Goal: Information Seeking & Learning: Learn about a topic

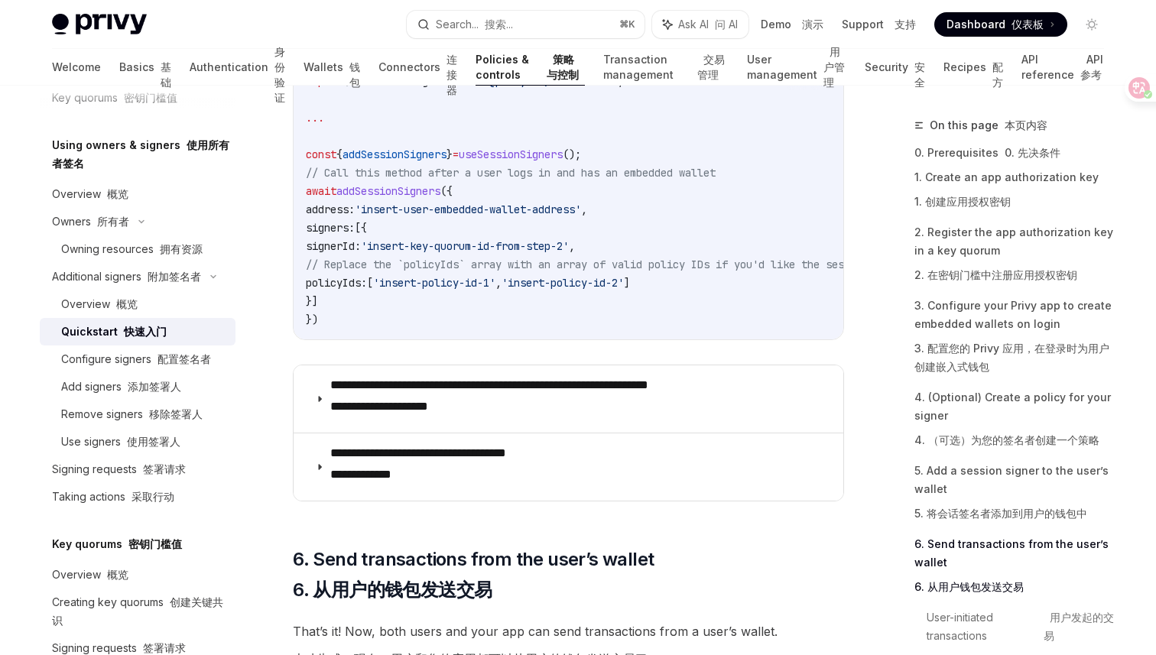
scroll to position [4023, 0]
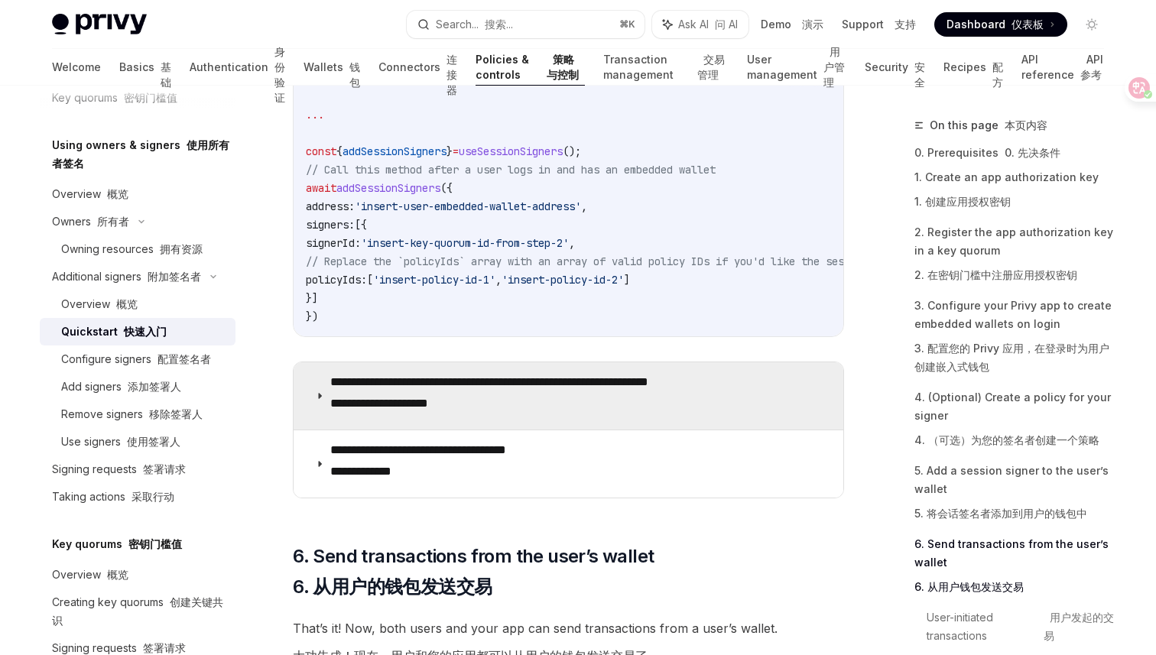
click at [418, 409] on font "**********" at bounding box center [379, 403] width 98 height 11
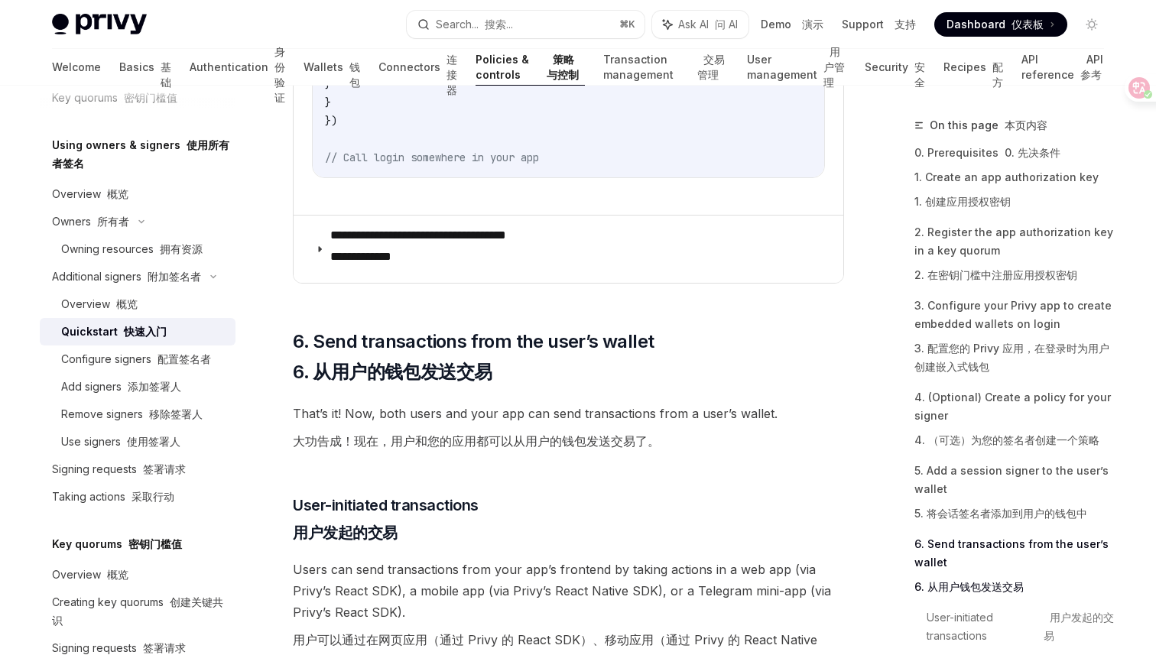
scroll to position [5106, 0]
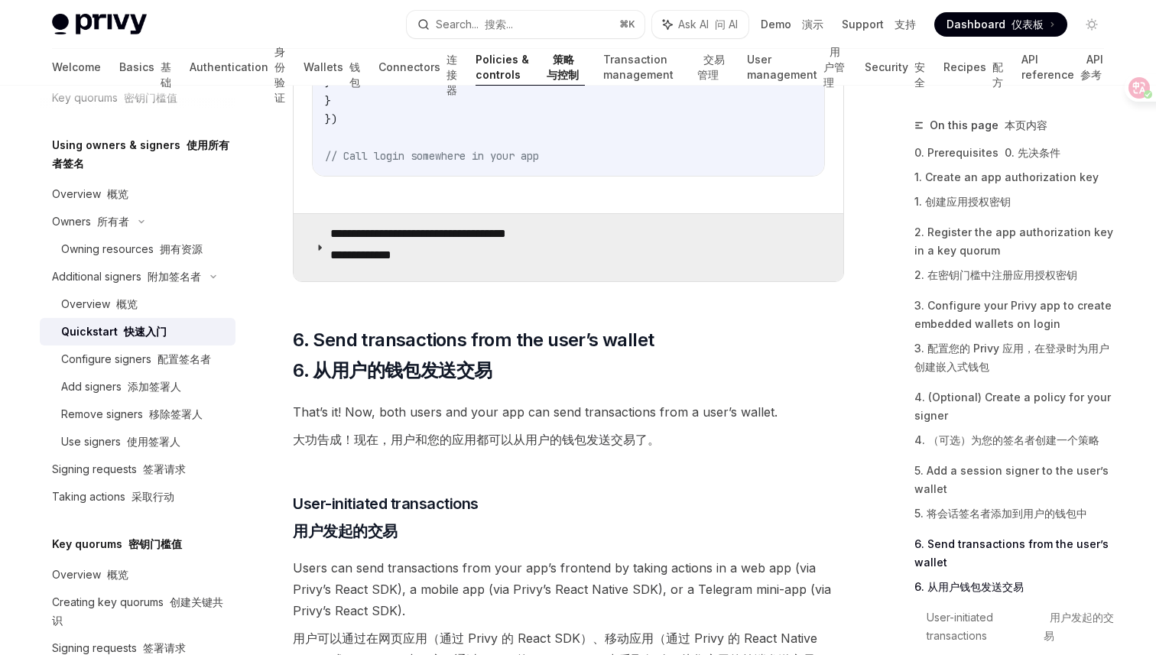
click at [392, 261] on font "**********" at bounding box center [360, 254] width 61 height 11
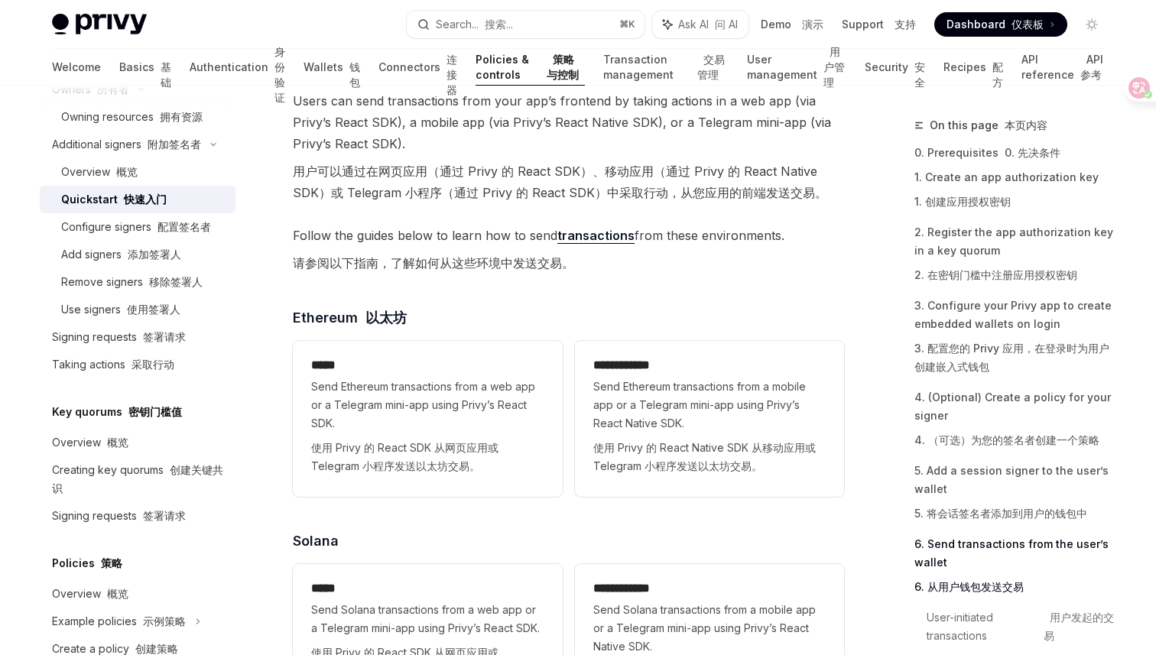
scroll to position [586, 0]
click at [189, 237] on div "Configure signers 配置签名者" at bounding box center [136, 229] width 150 height 18
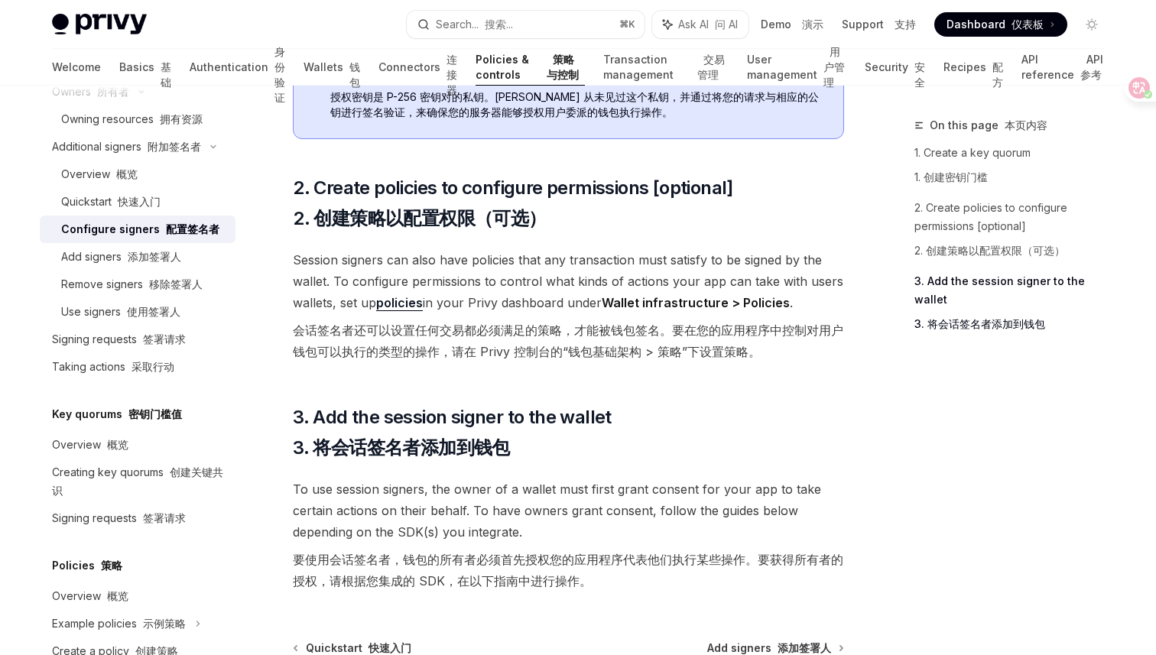
scroll to position [815, 0]
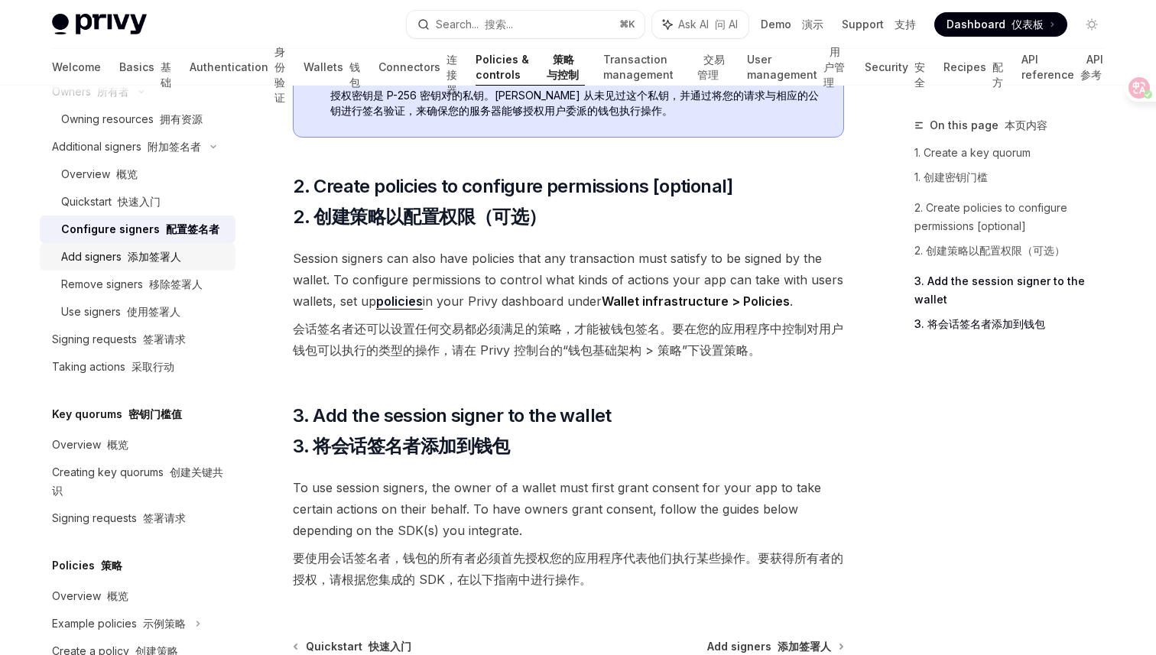
click at [160, 252] on font "添加签署人" at bounding box center [155, 256] width 54 height 13
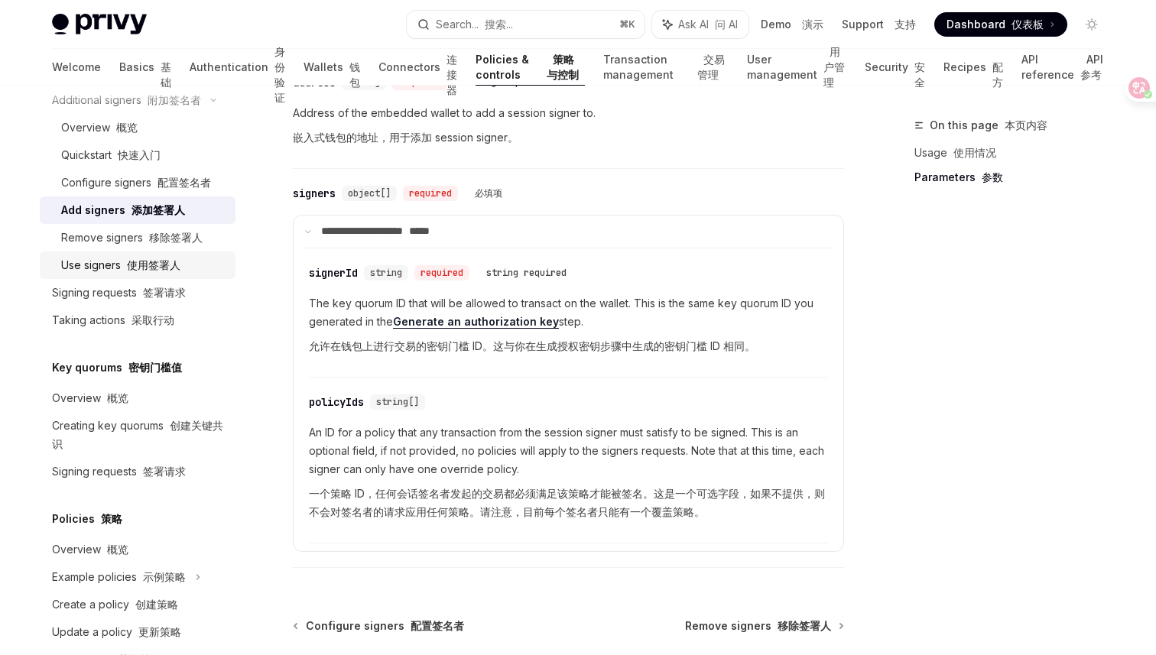
scroll to position [648, 0]
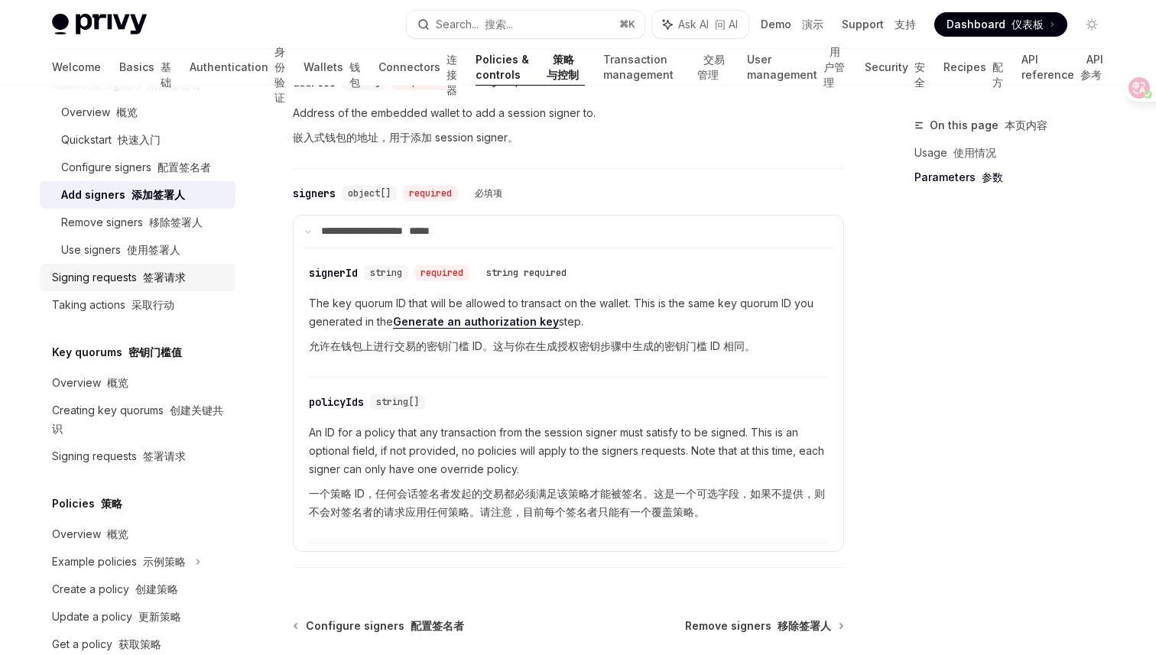
click at [132, 284] on div "Signing requests 签署请求" at bounding box center [119, 277] width 134 height 18
click at [171, 278] on font "签署请求" at bounding box center [164, 277] width 43 height 13
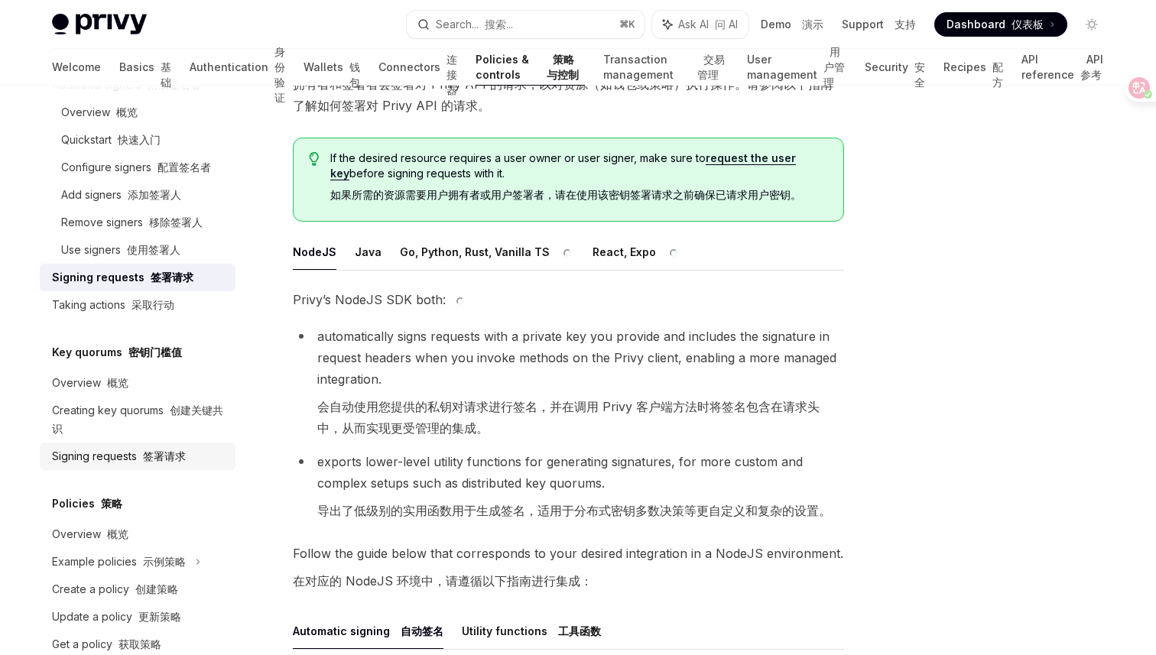
scroll to position [681, 0]
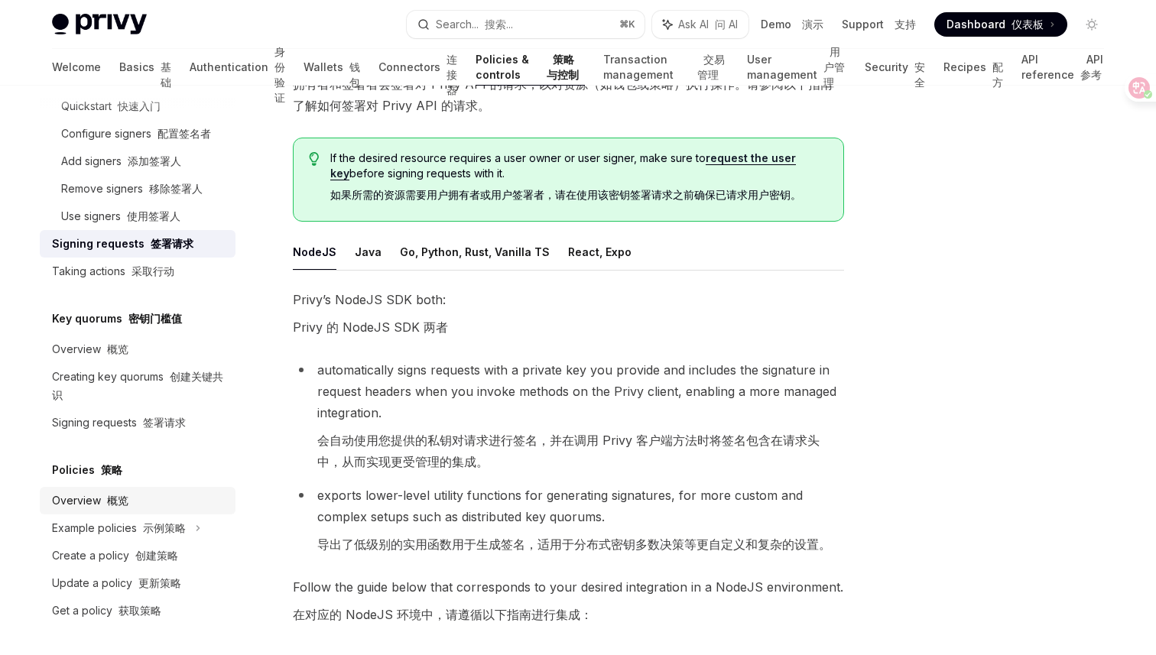
click at [140, 501] on div "Overview 概览" at bounding box center [139, 501] width 174 height 18
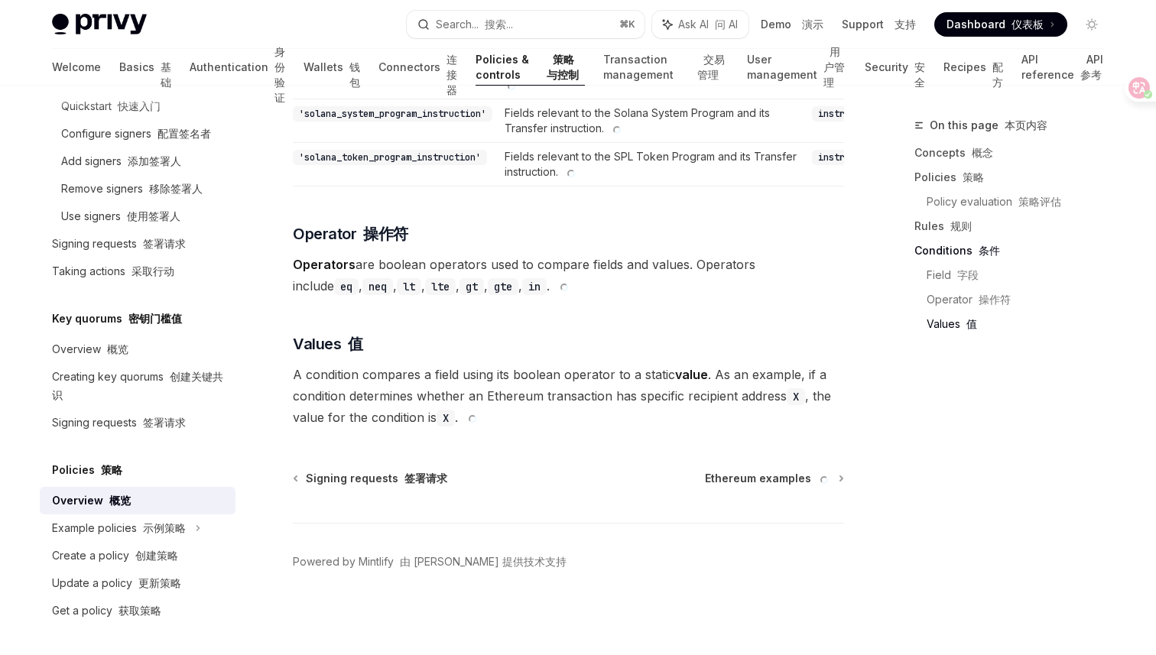
scroll to position [5749, 0]
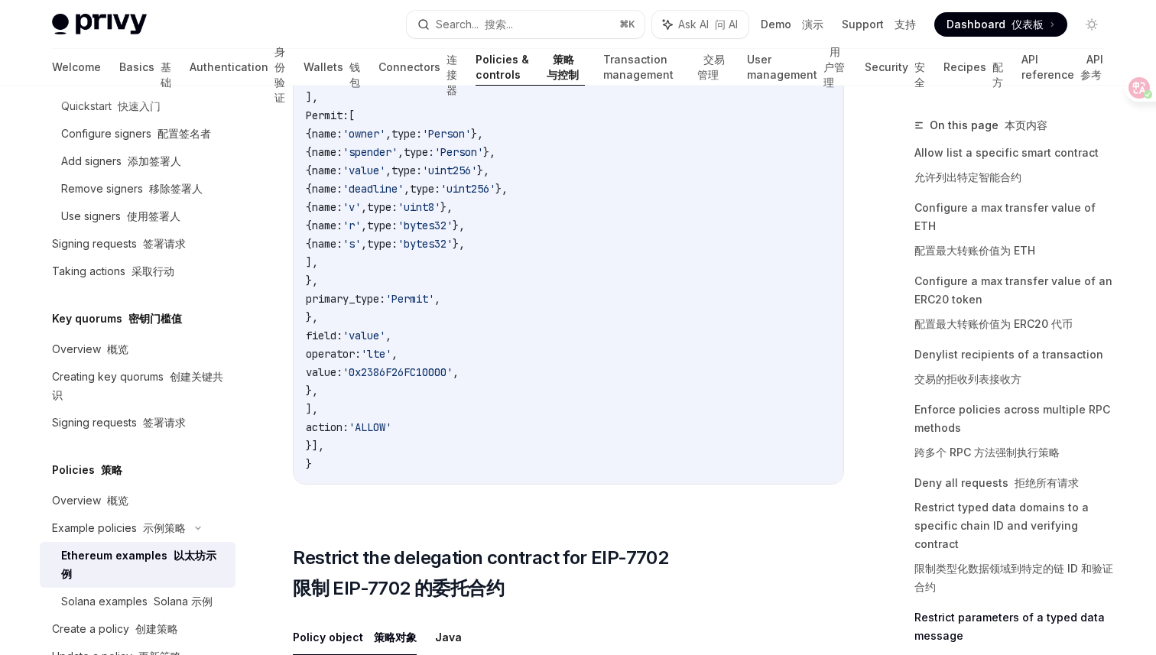
scroll to position [6272, 0]
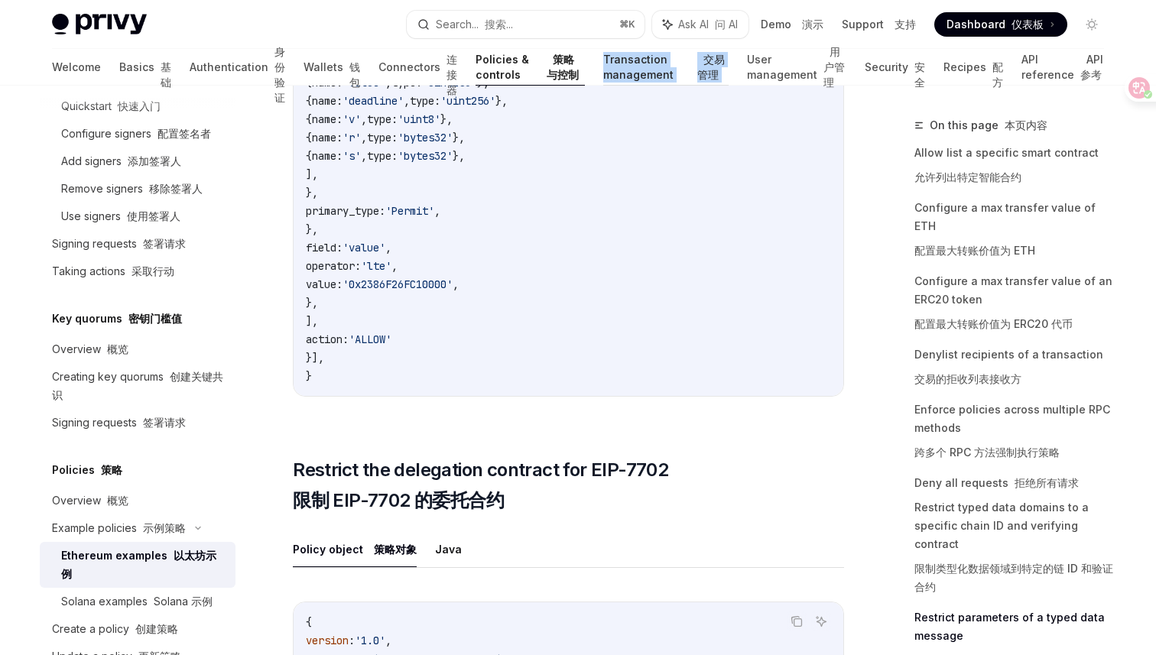
click at [603, 75] on link "Transaction management 交易管理" at bounding box center [665, 67] width 125 height 37
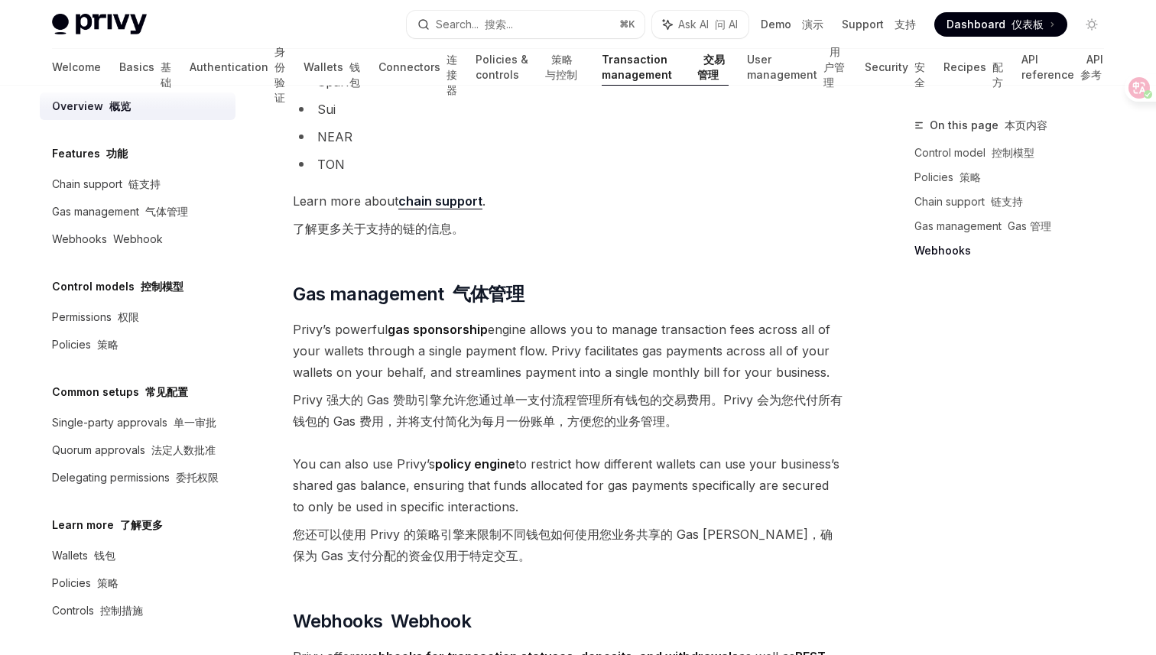
scroll to position [1829, 0]
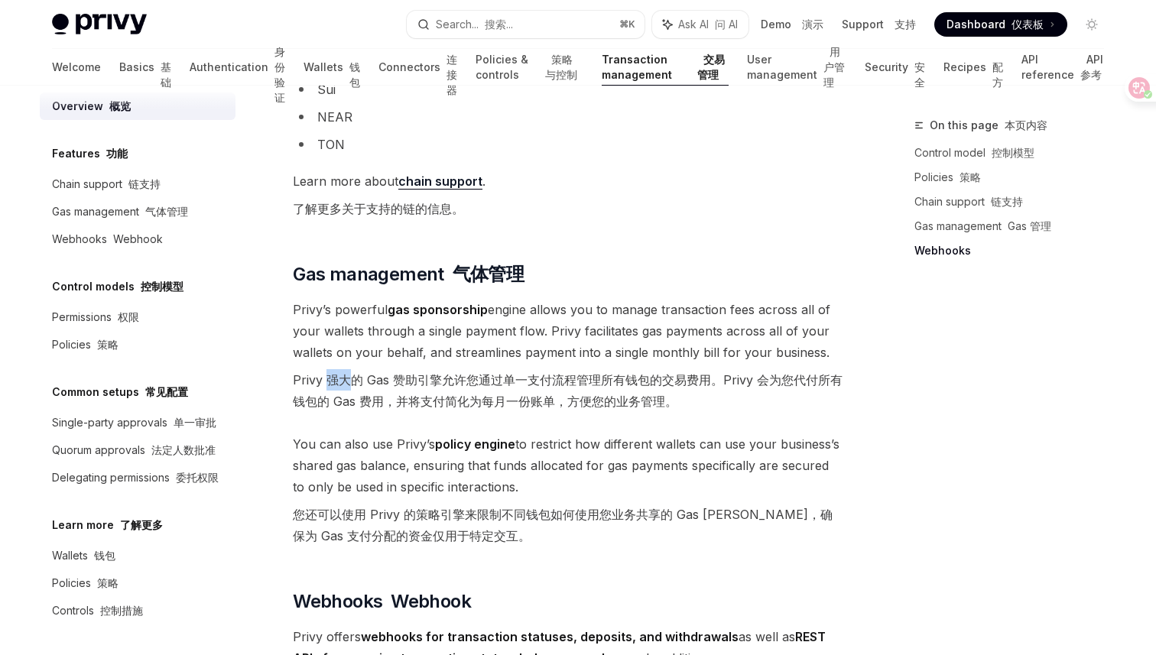
drag, startPoint x: 328, startPoint y: 381, endPoint x: 355, endPoint y: 386, distance: 27.3
click at [355, 386] on font "Privy 强大的 Gas 赞助引擎允许您通过单一支付流程管理所有钱包的交易费用。Privy 会为您代付所有钱包的 Gas 费用，并将支付简化为每月一份账单，…" at bounding box center [568, 390] width 550 height 37
click at [360, 385] on font "Privy 强大的 Gas 赞助引擎允许您通过单一支付流程管理所有钱包的交易费用。Privy 会为您代付所有钱包的 Gas 费用，并将支付简化为每月一份账单，…" at bounding box center [568, 390] width 550 height 37
drag, startPoint x: 326, startPoint y: 380, endPoint x: 357, endPoint y: 382, distance: 31.4
click at [357, 382] on font "Privy 强大的 Gas 赞助引擎允许您通过单一支付流程管理所有钱包的交易费用。Privy 会为您代付所有钱包的 Gas 费用，并将支付简化为每月一份账单，…" at bounding box center [568, 390] width 550 height 37
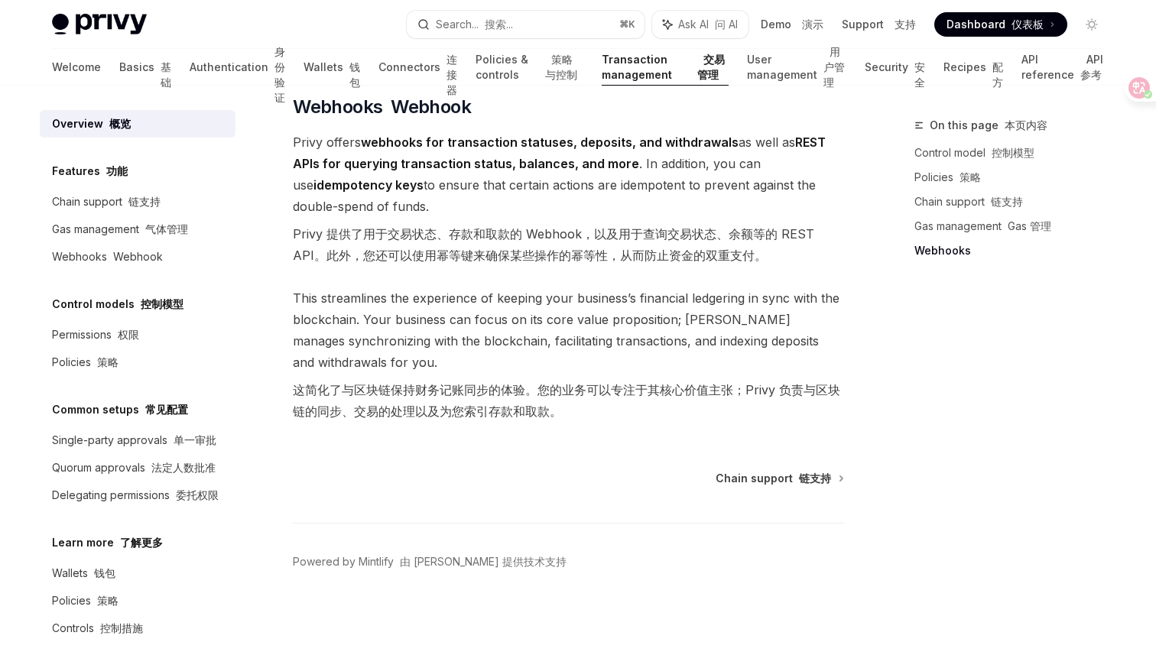
scroll to position [18, 0]
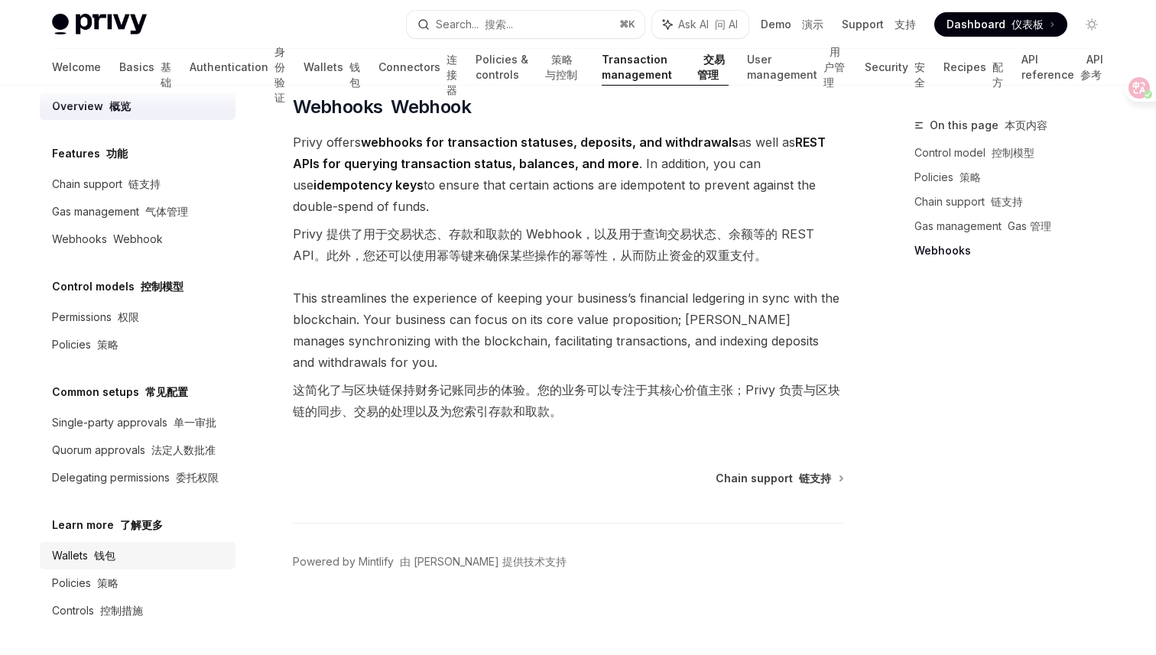
click at [135, 553] on div "Wallets 钱包" at bounding box center [139, 556] width 174 height 18
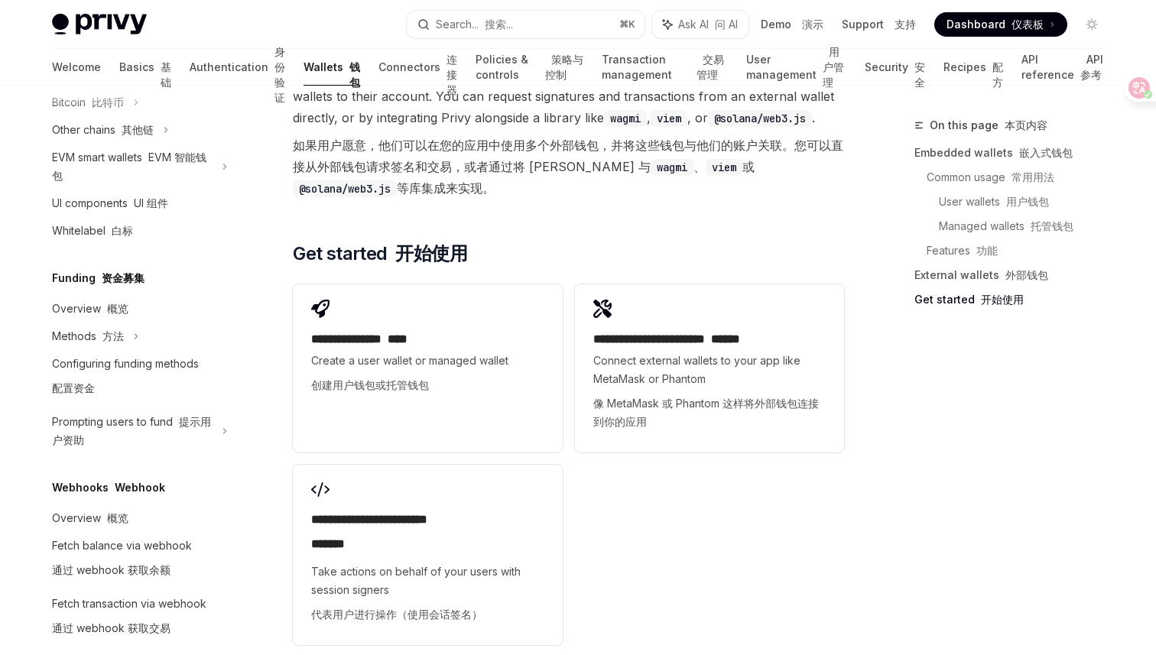
scroll to position [3724, 0]
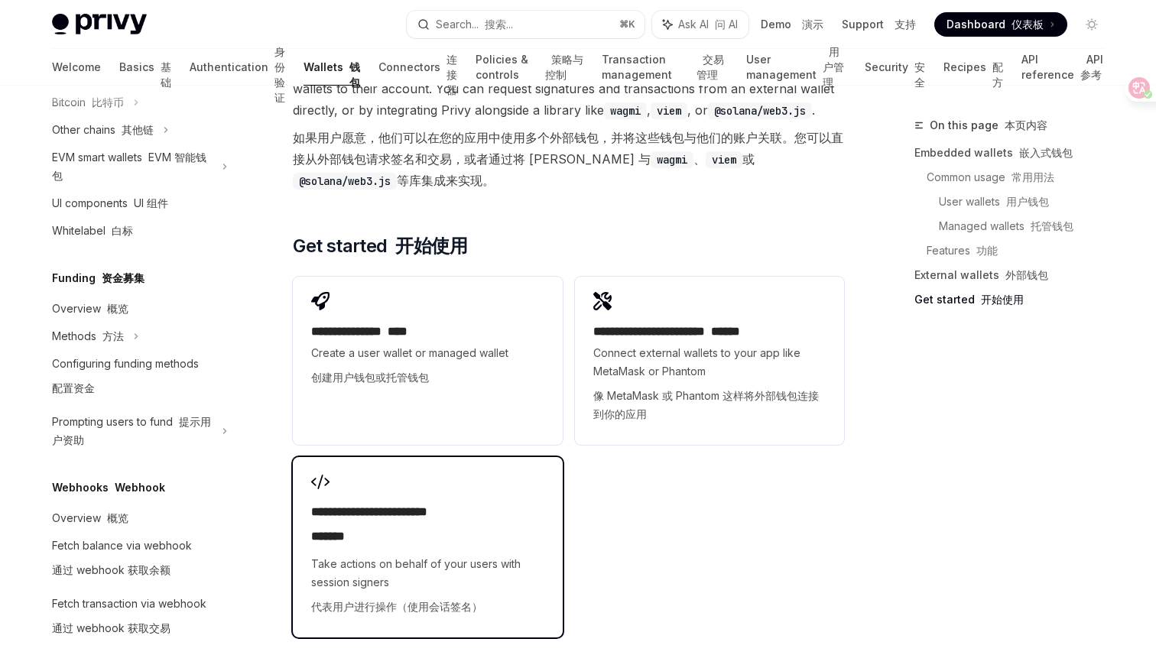
click at [367, 503] on div "**********" at bounding box center [427, 562] width 232 height 119
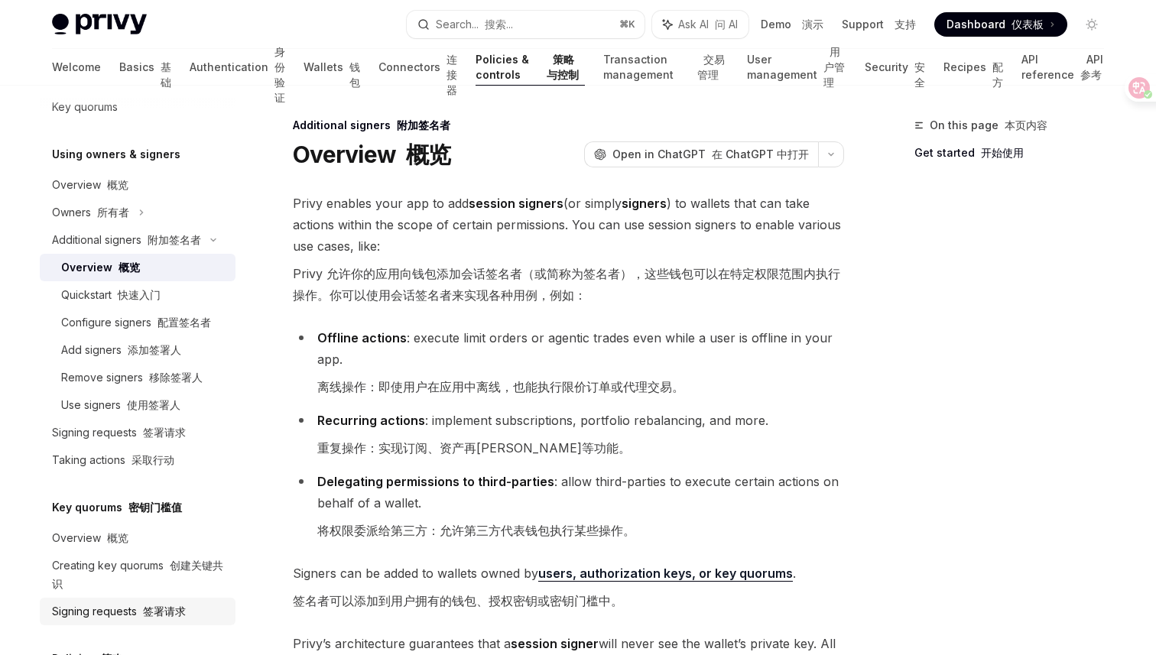
scroll to position [400, 0]
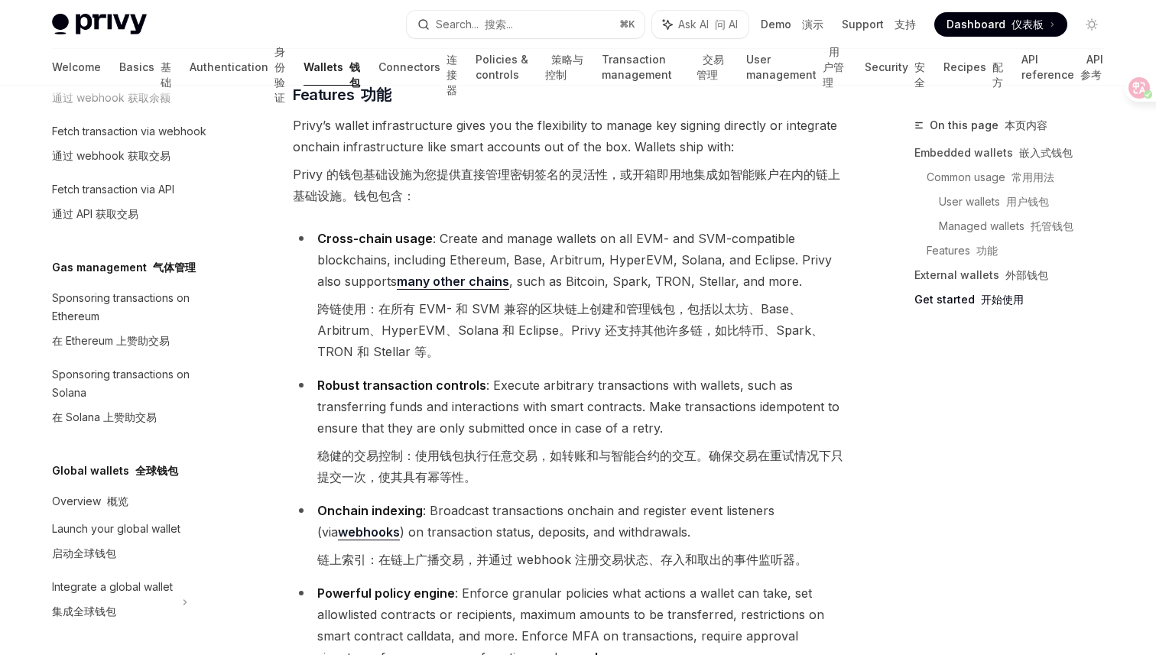
scroll to position [1010, 0]
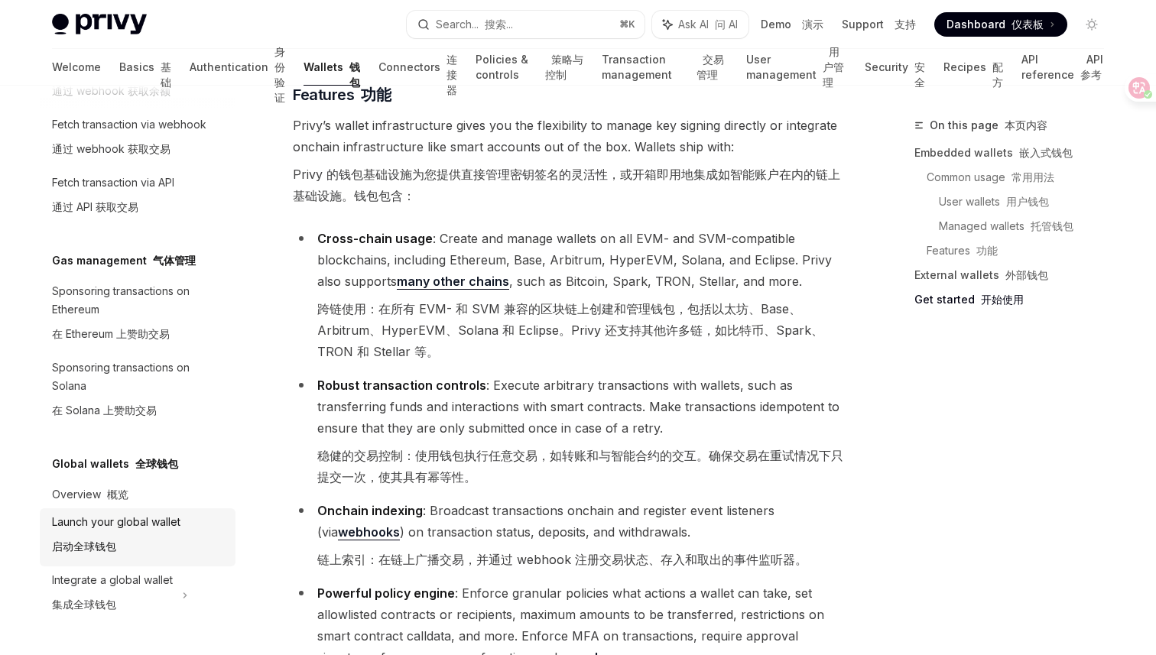
click at [125, 548] on div "Launch your global wallet 启动全球钱包" at bounding box center [116, 537] width 128 height 49
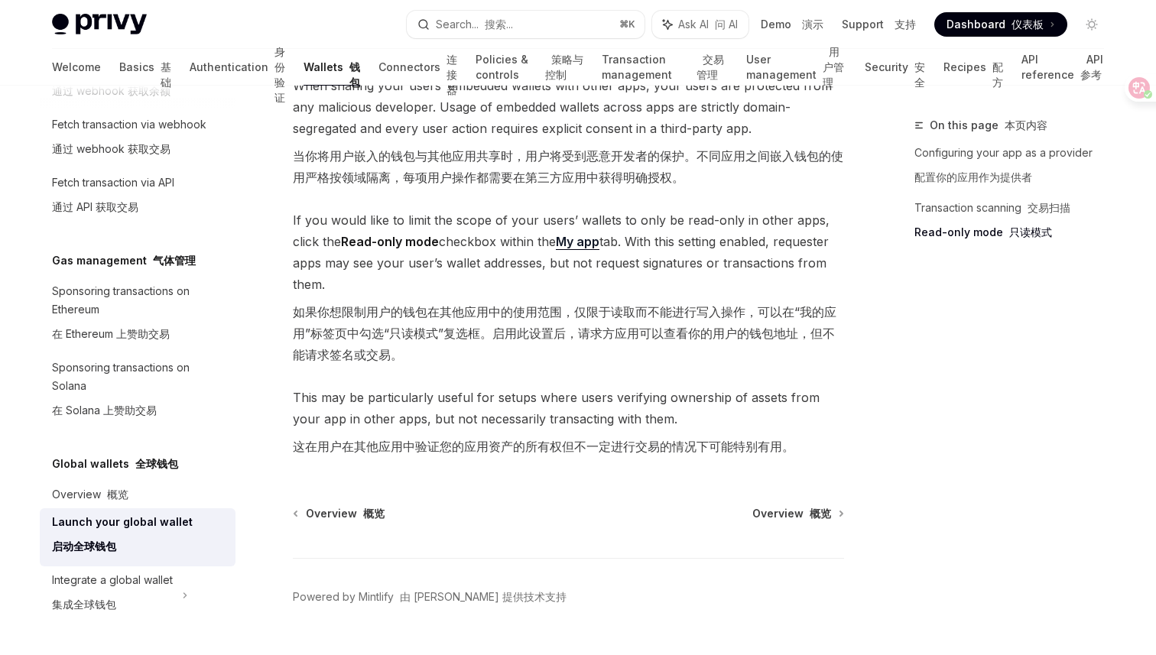
scroll to position [2106, 0]
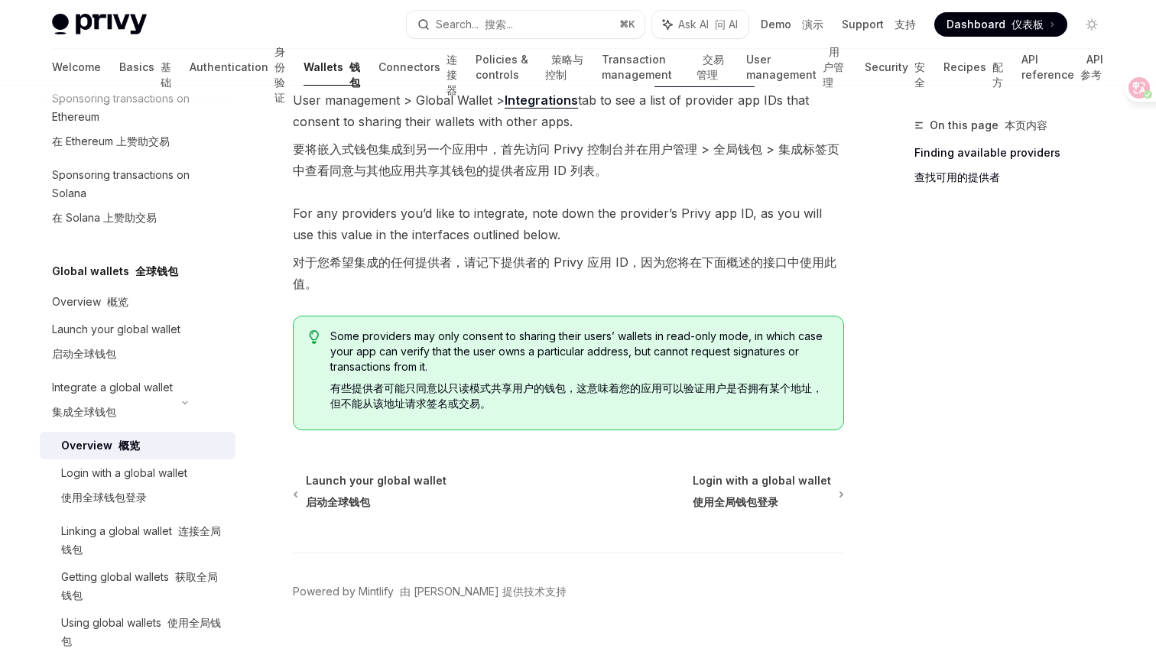
scroll to position [546, 0]
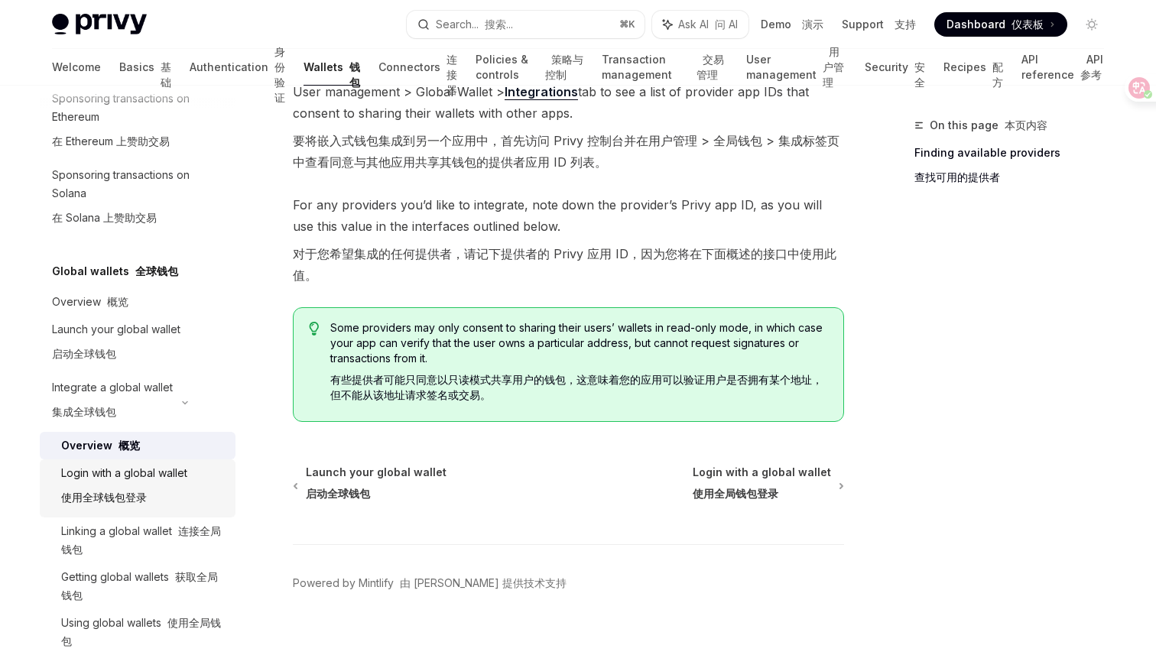
click at [178, 493] on div "Login with a global wallet 使用全球钱包登录" at bounding box center [124, 488] width 126 height 49
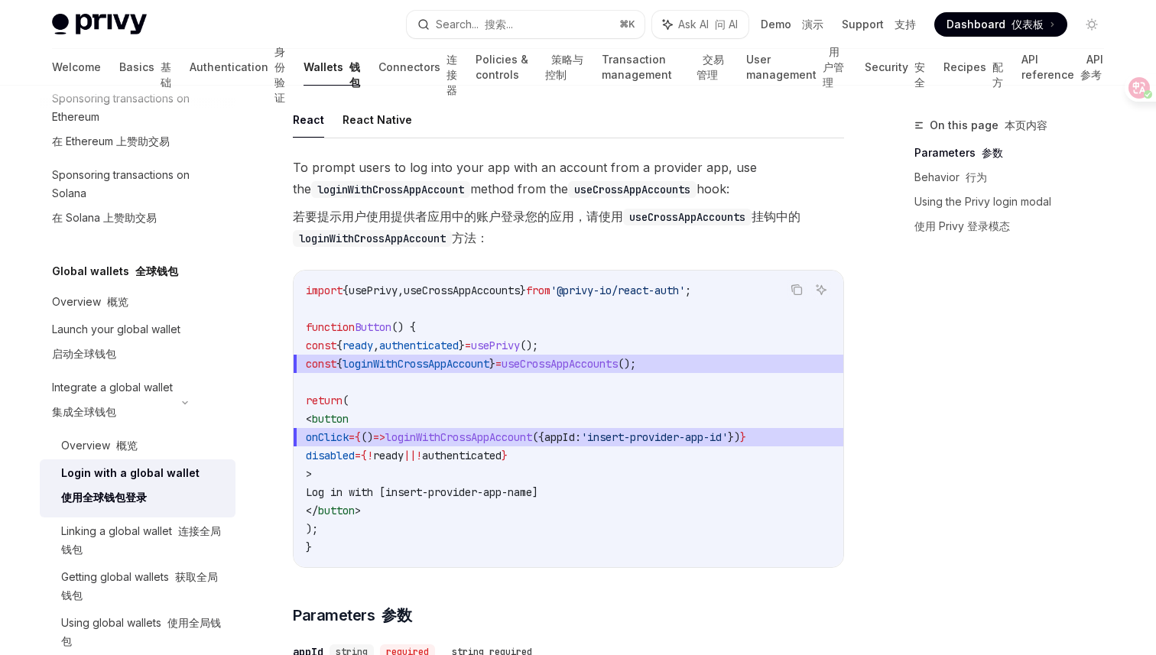
scroll to position [112, 0]
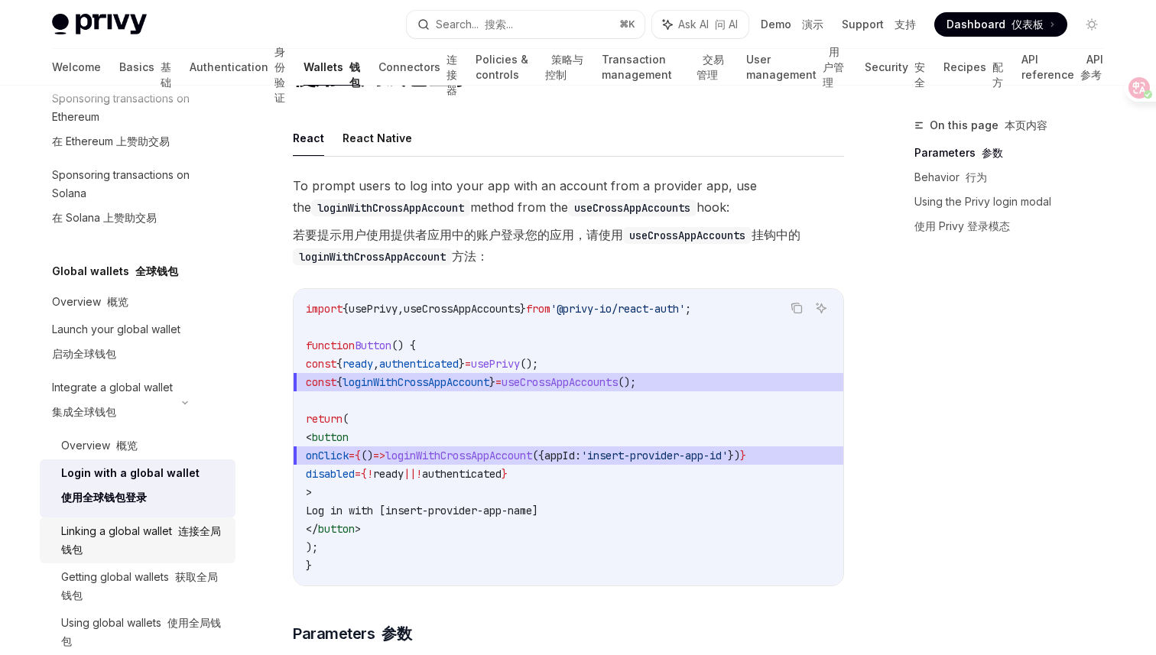
click at [209, 534] on font "连接全局钱包" at bounding box center [141, 540] width 160 height 31
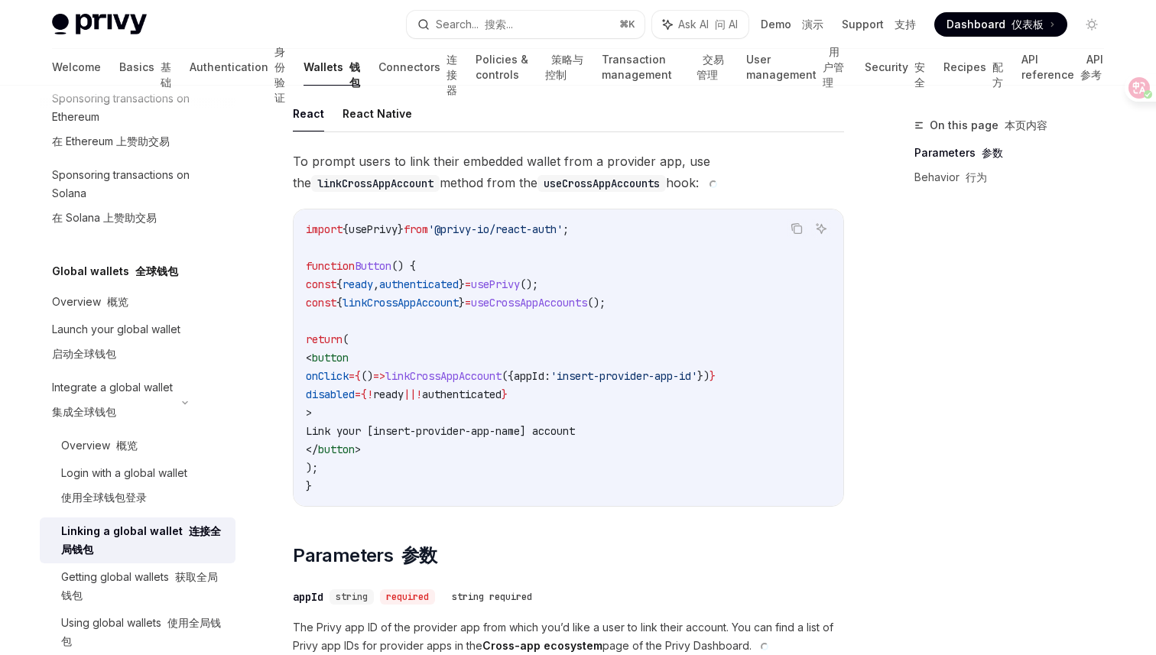
scroll to position [119, 0]
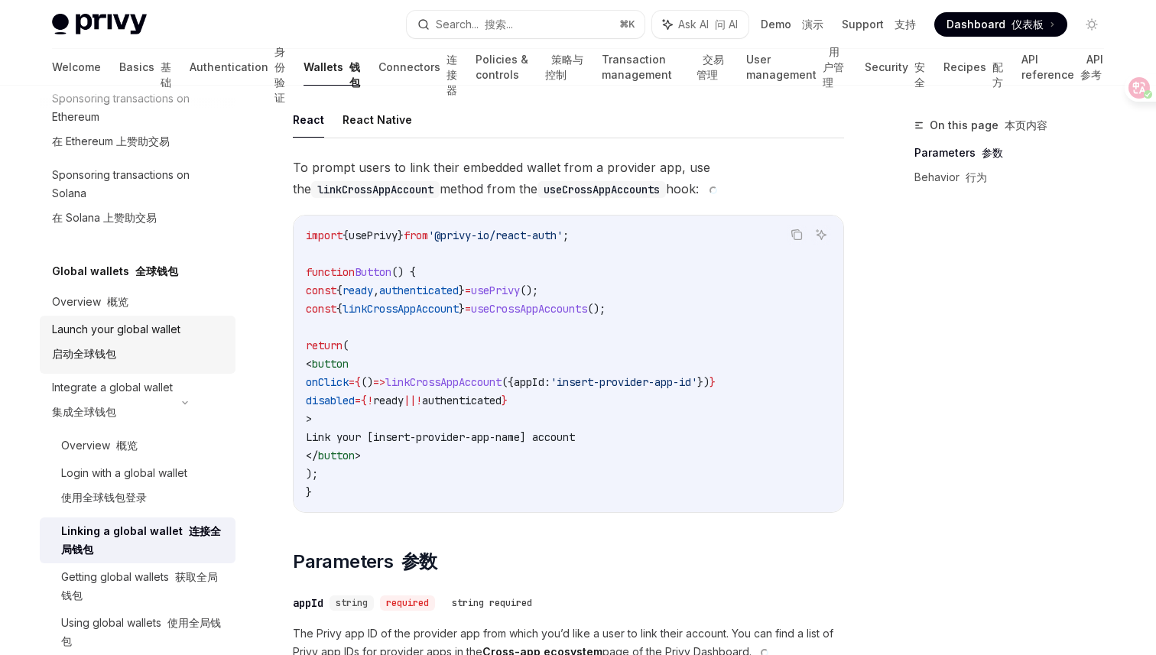
click at [63, 346] on font "启动全球钱包" at bounding box center [84, 354] width 64 height 18
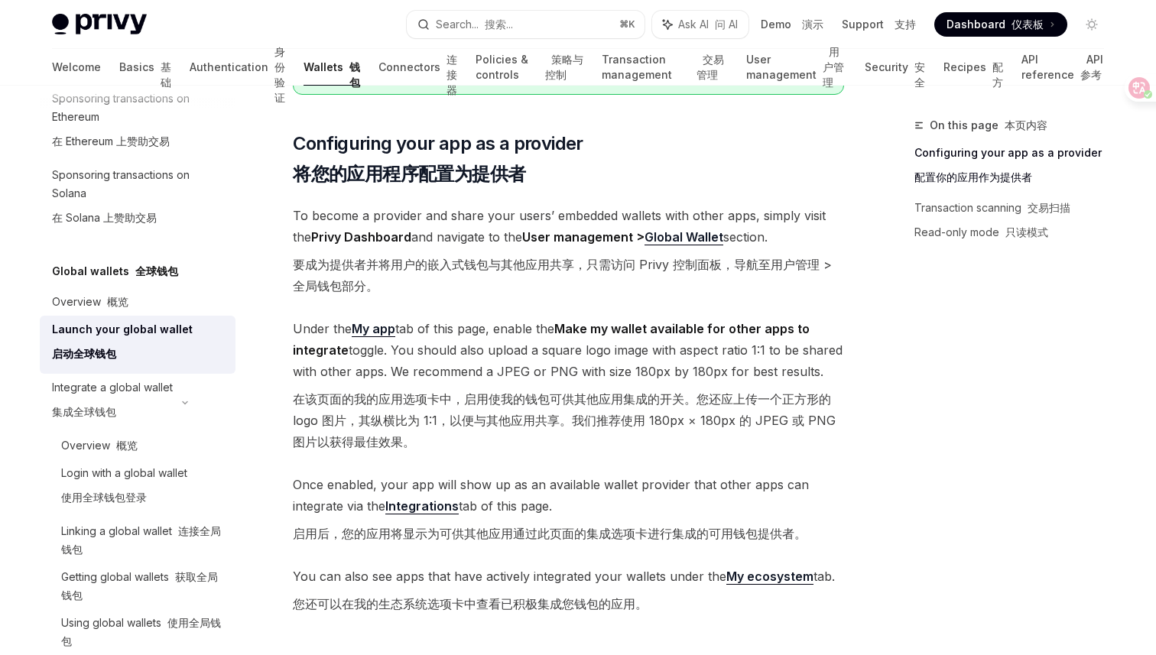
scroll to position [473, 0]
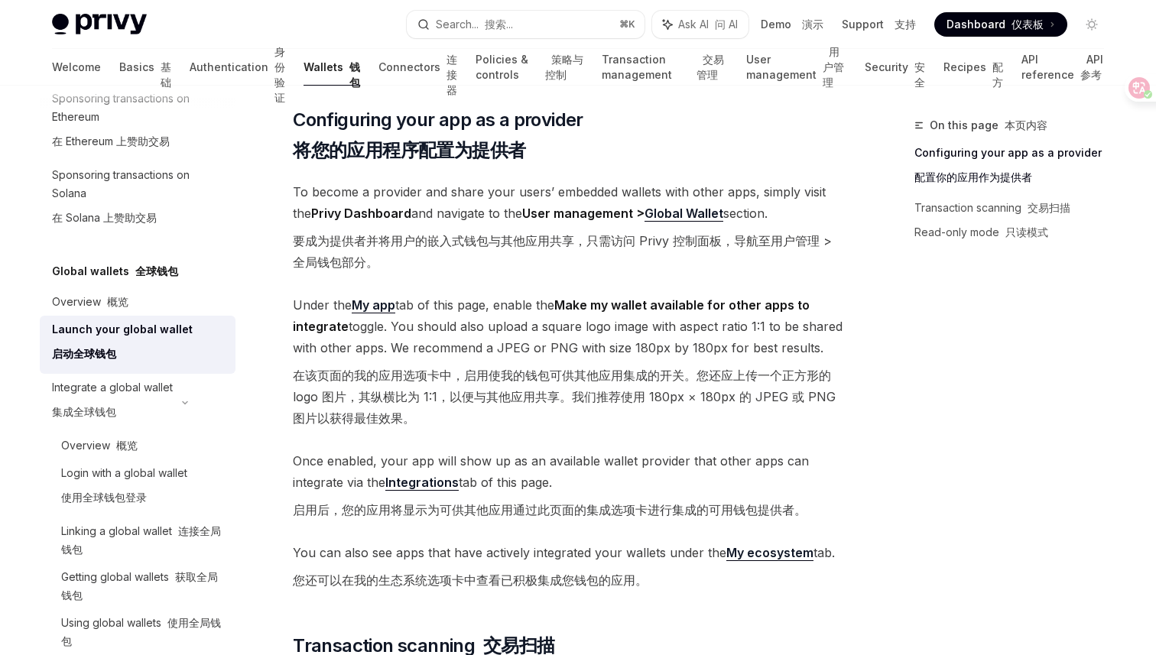
click at [665, 216] on link "Global Wallet" at bounding box center [684, 214] width 79 height 16
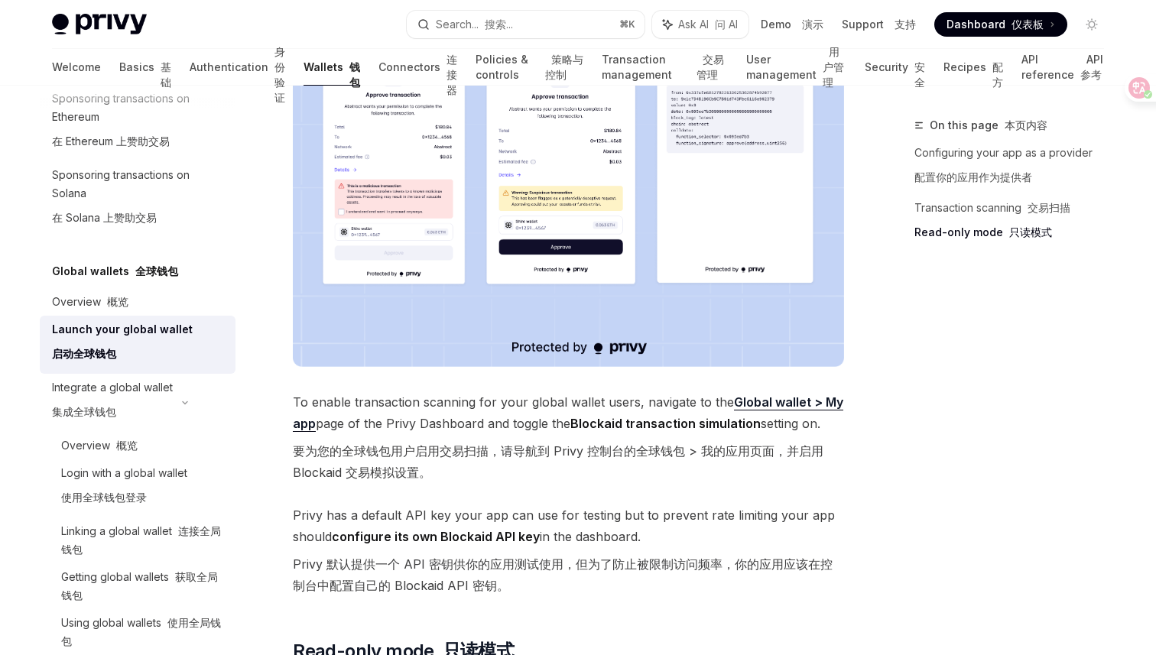
scroll to position [1638, 0]
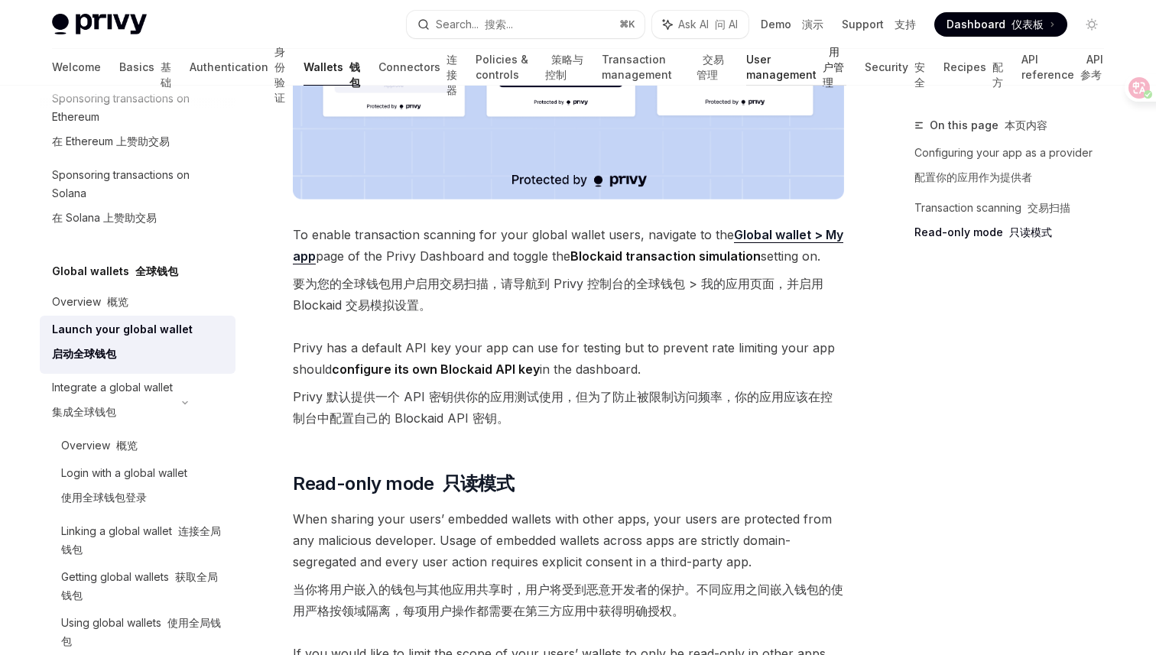
click at [746, 72] on link "User management 用户管理" at bounding box center [796, 67] width 100 height 37
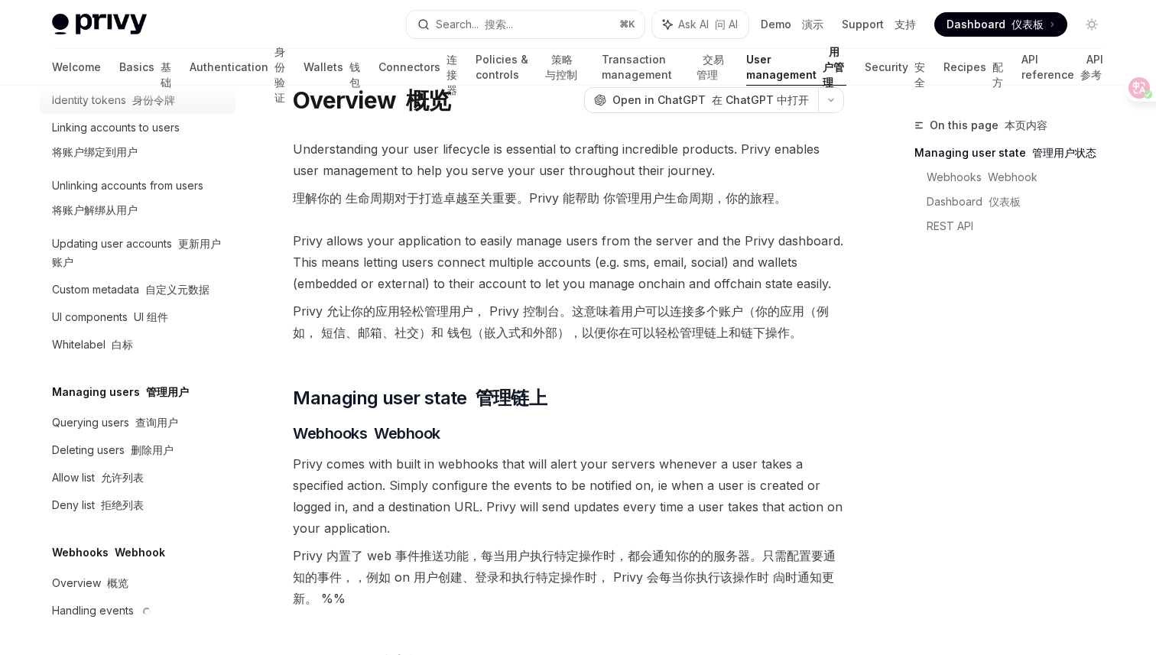
scroll to position [33, 0]
click at [872, 66] on link "Security 安全" at bounding box center [895, 67] width 60 height 37
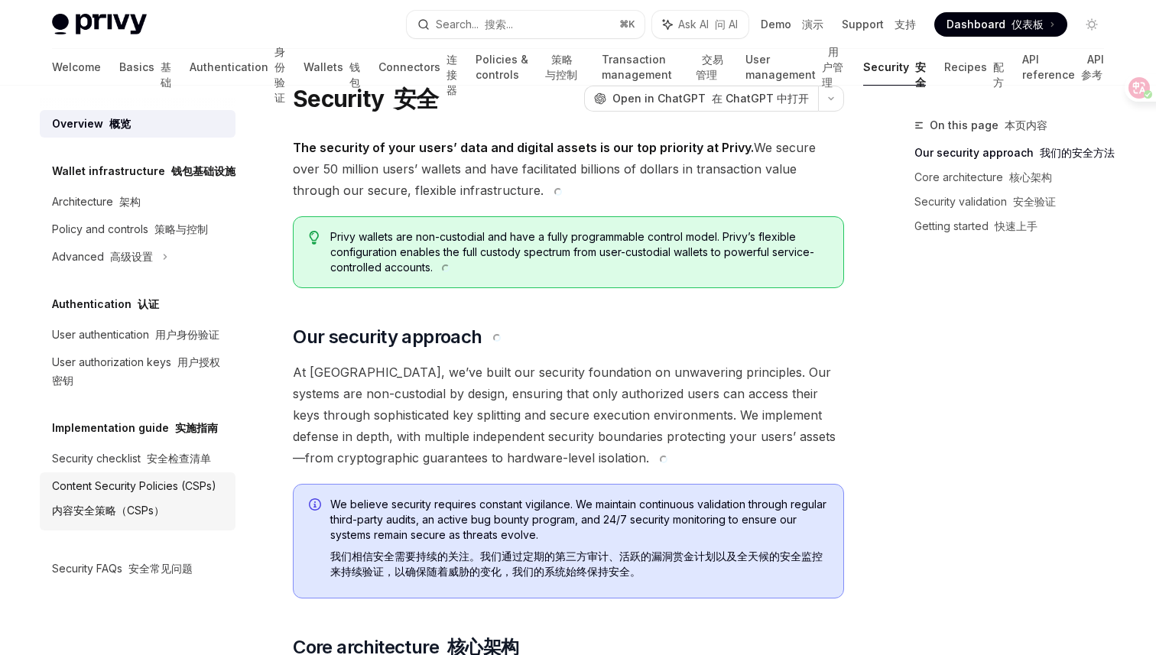
click at [198, 488] on div "Content Security Policies (CSPs) 内容安全策略（CSPs）" at bounding box center [134, 501] width 164 height 49
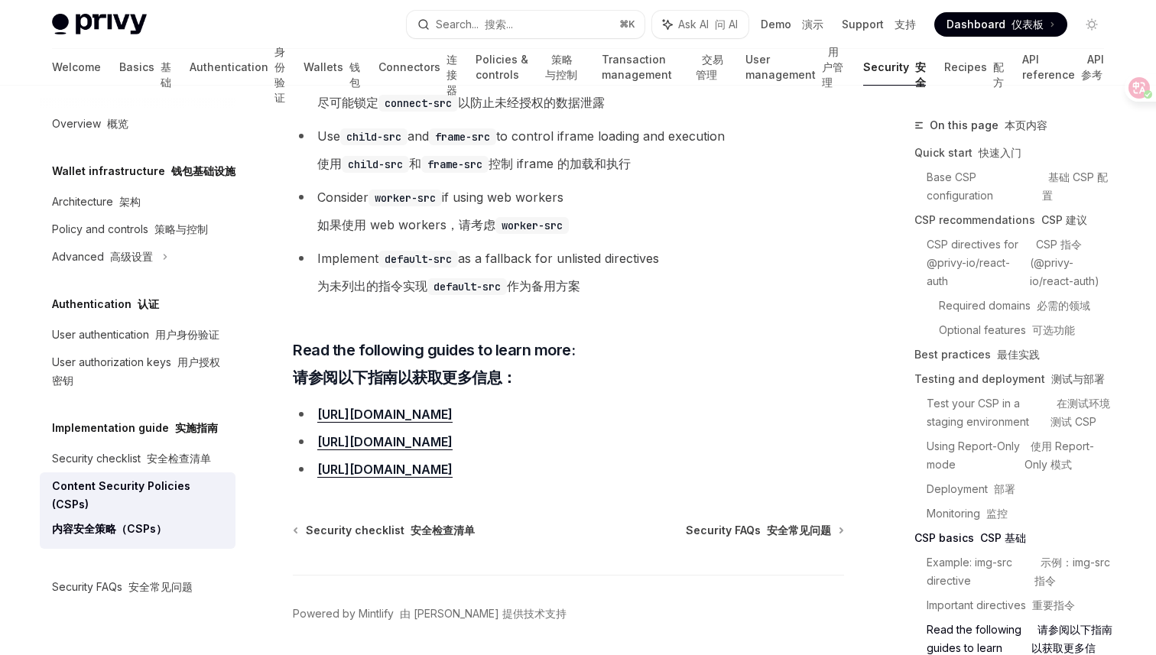
scroll to position [5691, 0]
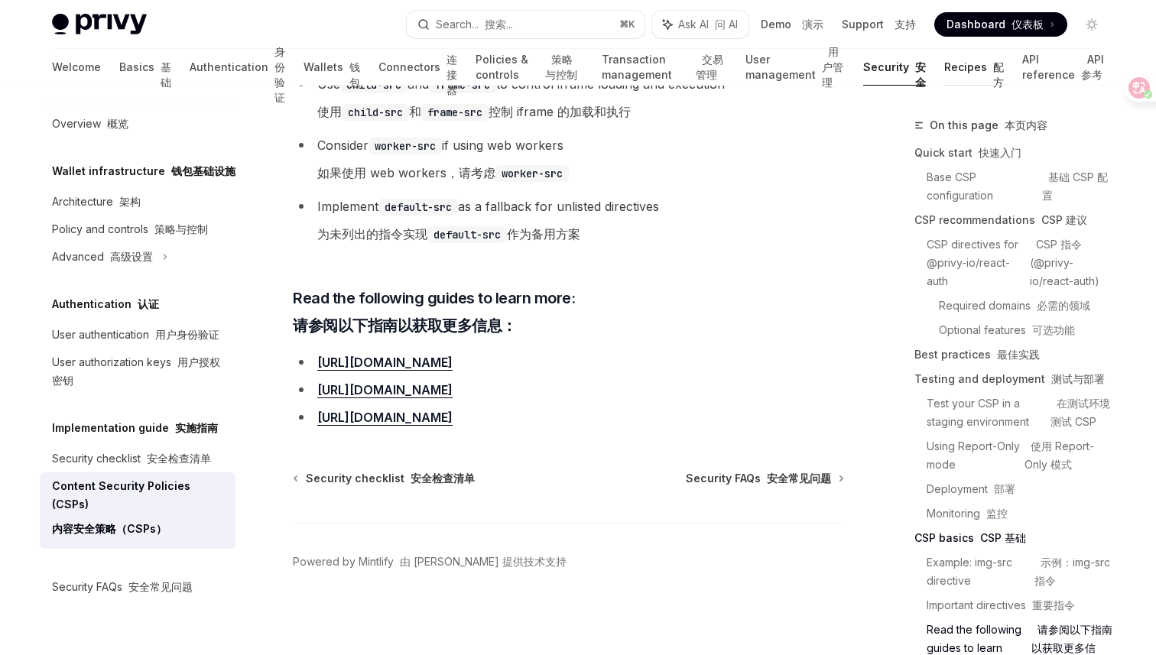
click at [955, 72] on link "Recipes 配方" at bounding box center [974, 67] width 60 height 37
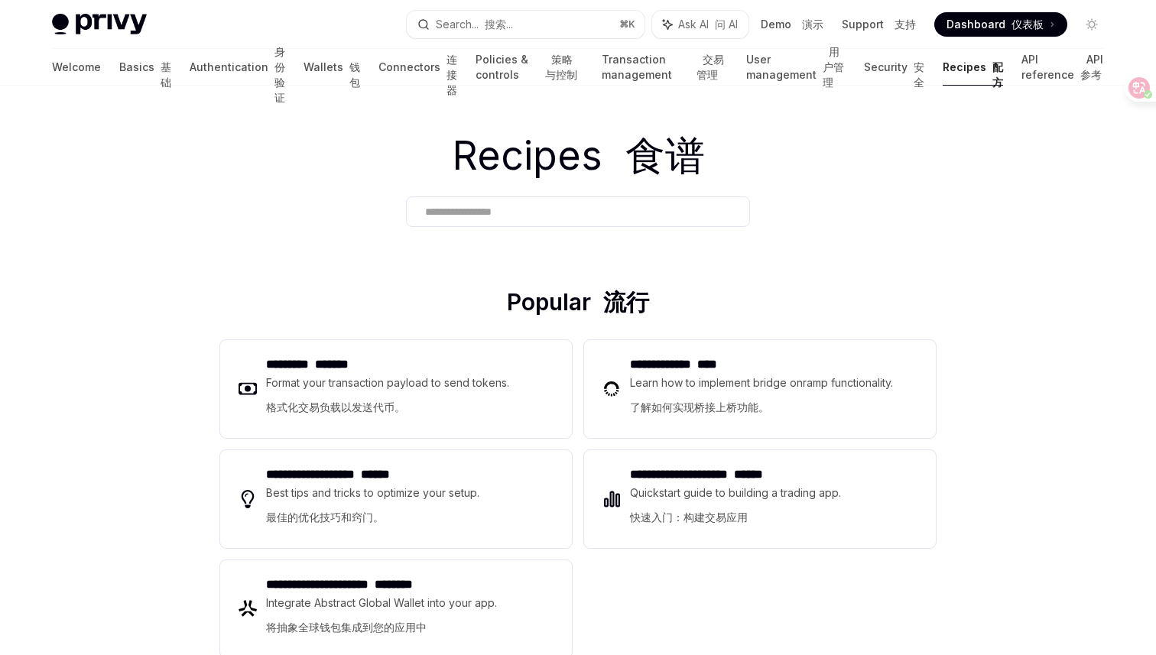
scroll to position [2, 0]
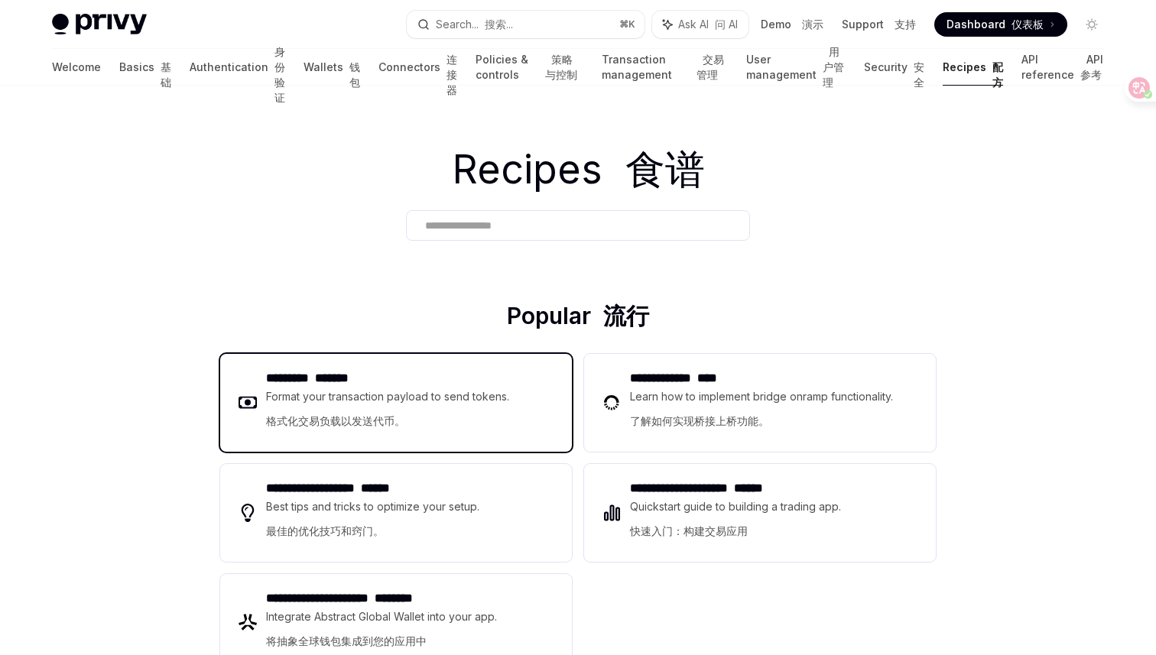
click at [383, 398] on div "Format your transaction payload to send tokens. 格式化交易负载以发送代币。" at bounding box center [388, 412] width 244 height 49
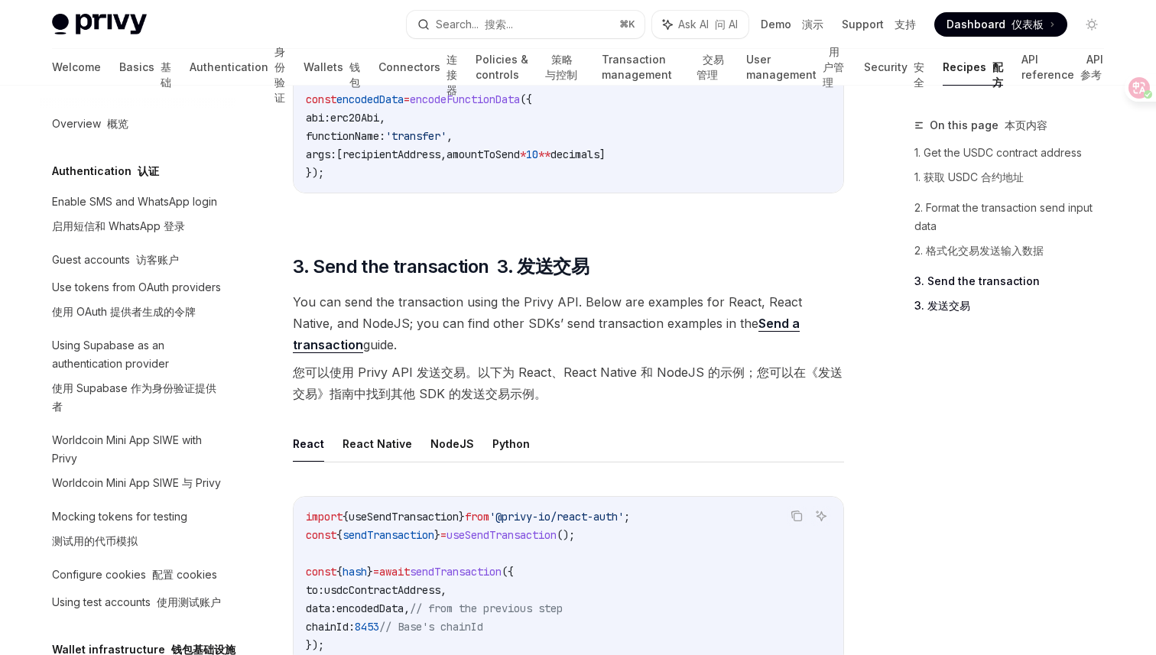
scroll to position [1418, 0]
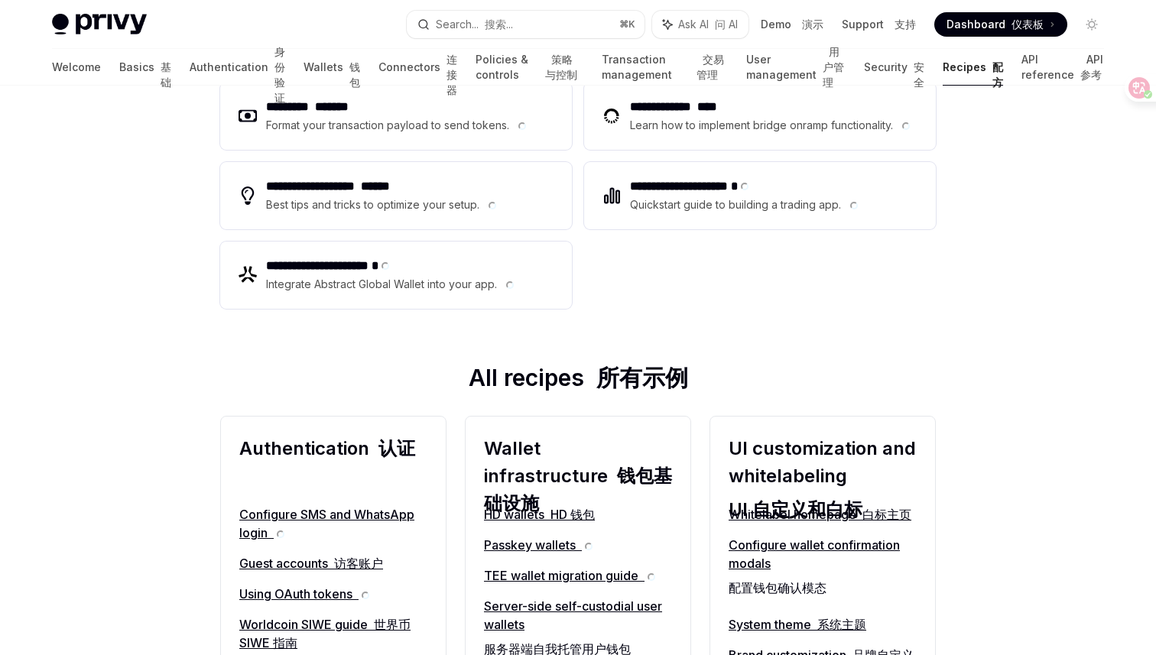
scroll to position [262, 0]
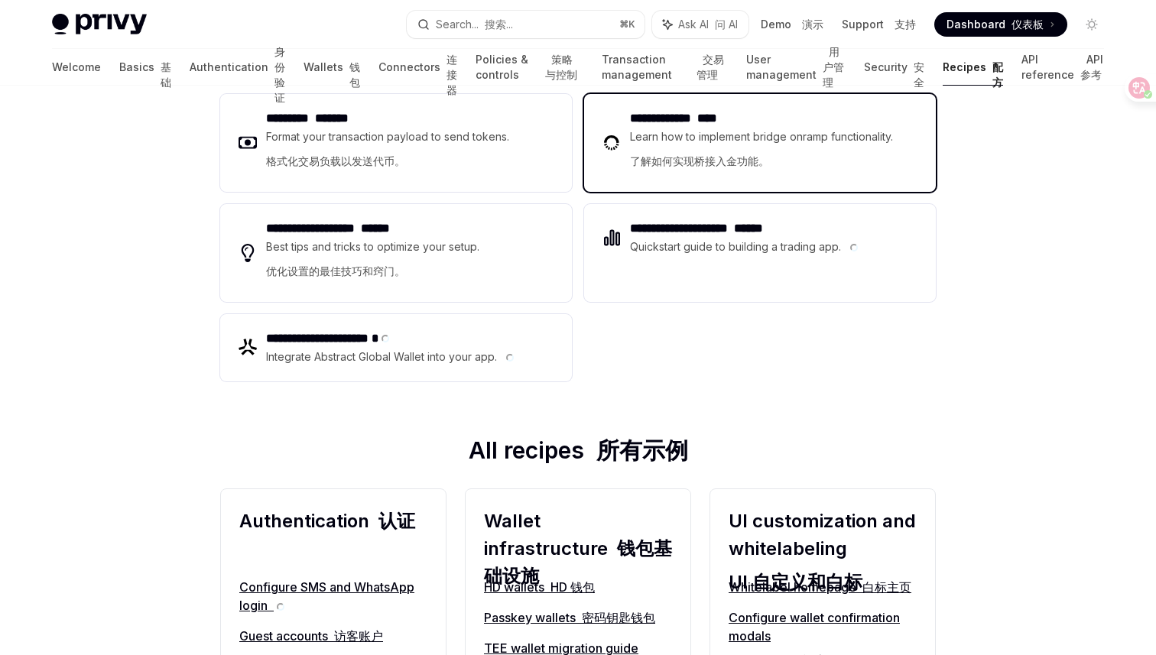
click at [669, 157] on font "了解如何实现桥接入金功能。" at bounding box center [699, 160] width 139 height 13
type textarea "*"
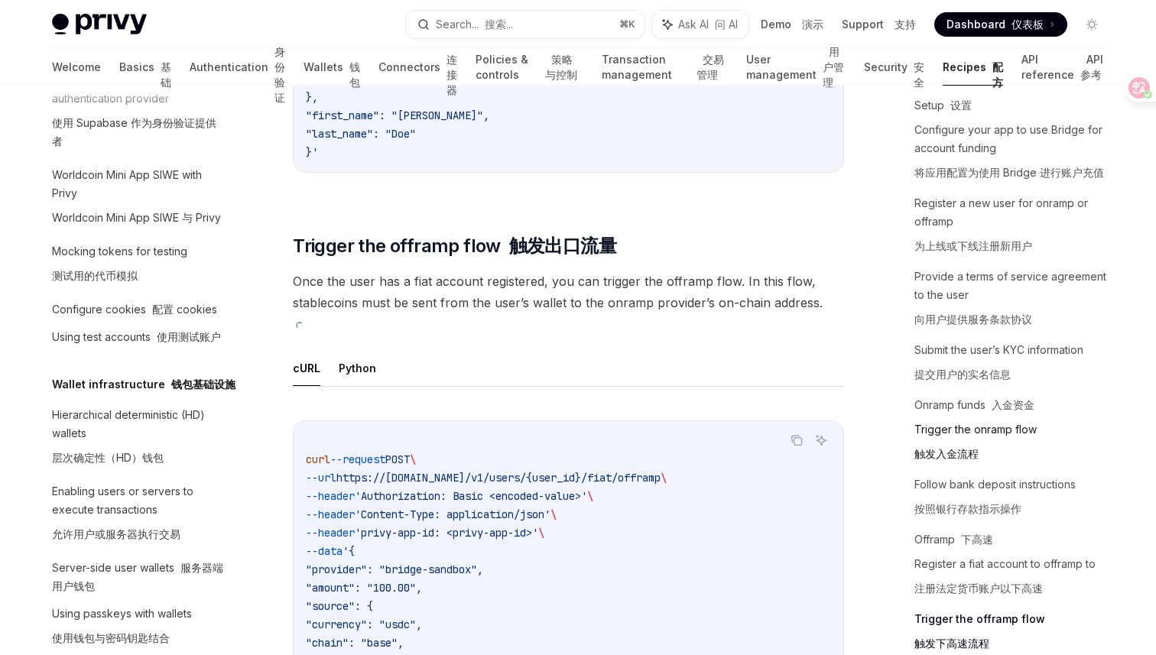
scroll to position [67, 0]
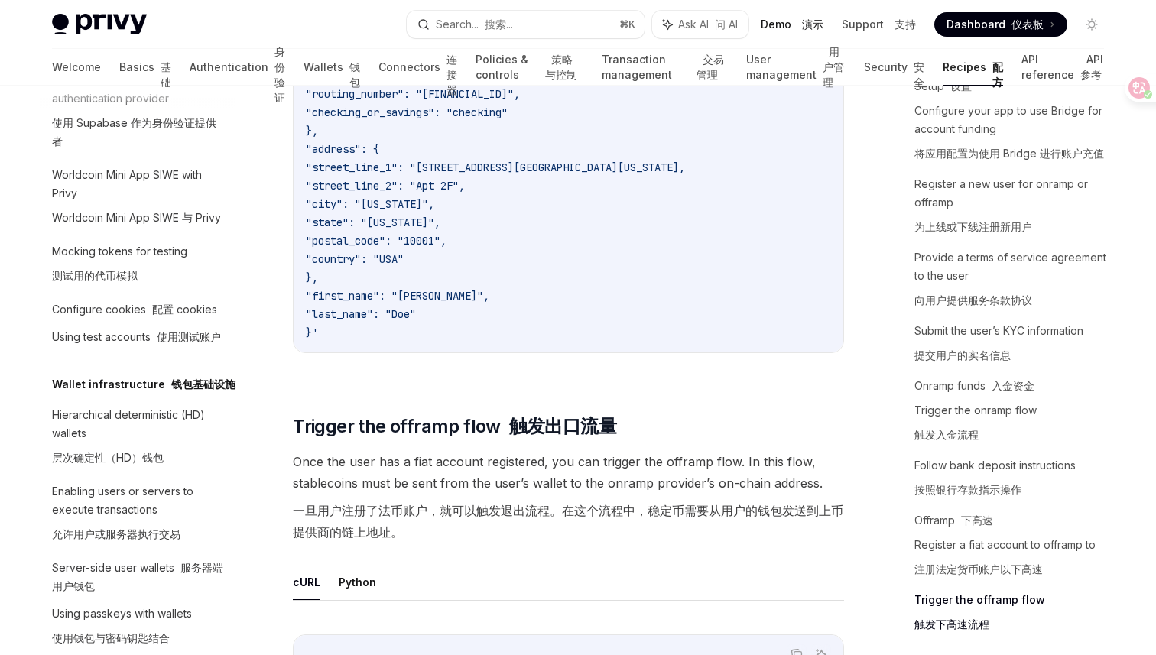
click at [783, 26] on link "Demo 演示" at bounding box center [792, 24] width 63 height 15
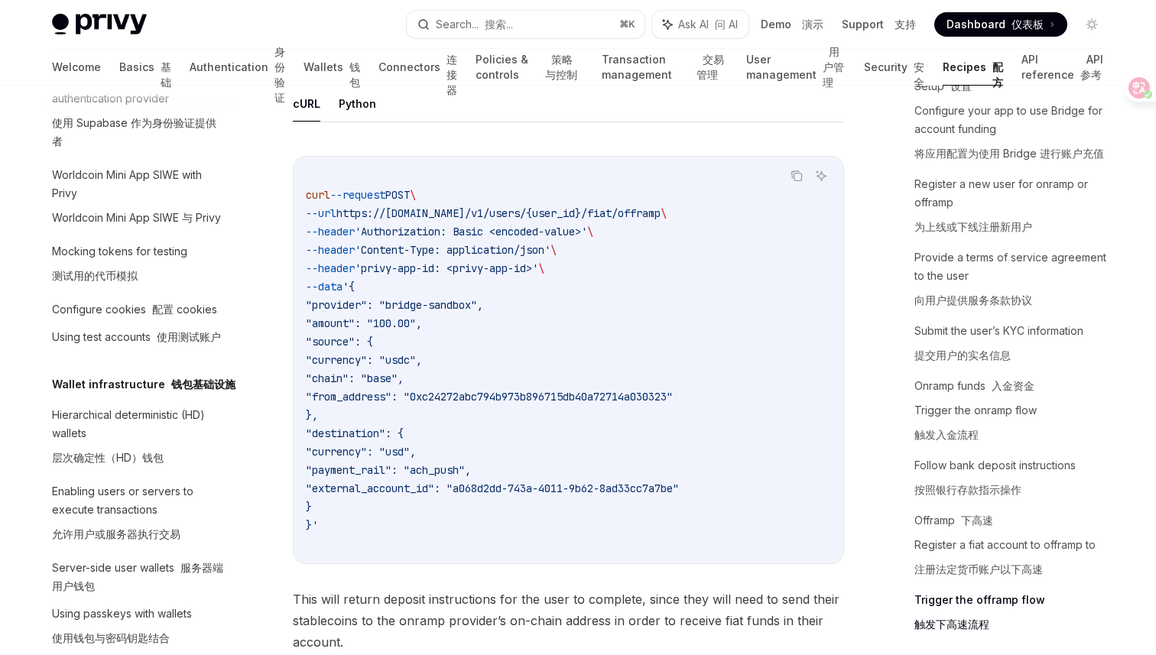
scroll to position [6198, 0]
click at [417, 359] on span ""currency": "usdc"," at bounding box center [364, 358] width 116 height 14
click at [430, 385] on code "curl --request POST \ --url https://api.privy.io/v1/users/{user_id}/fiat/offram…" at bounding box center [568, 357] width 525 height 385
click at [428, 267] on span "'privy-app-id: <privy-app-id>'" at bounding box center [447, 266] width 184 height 14
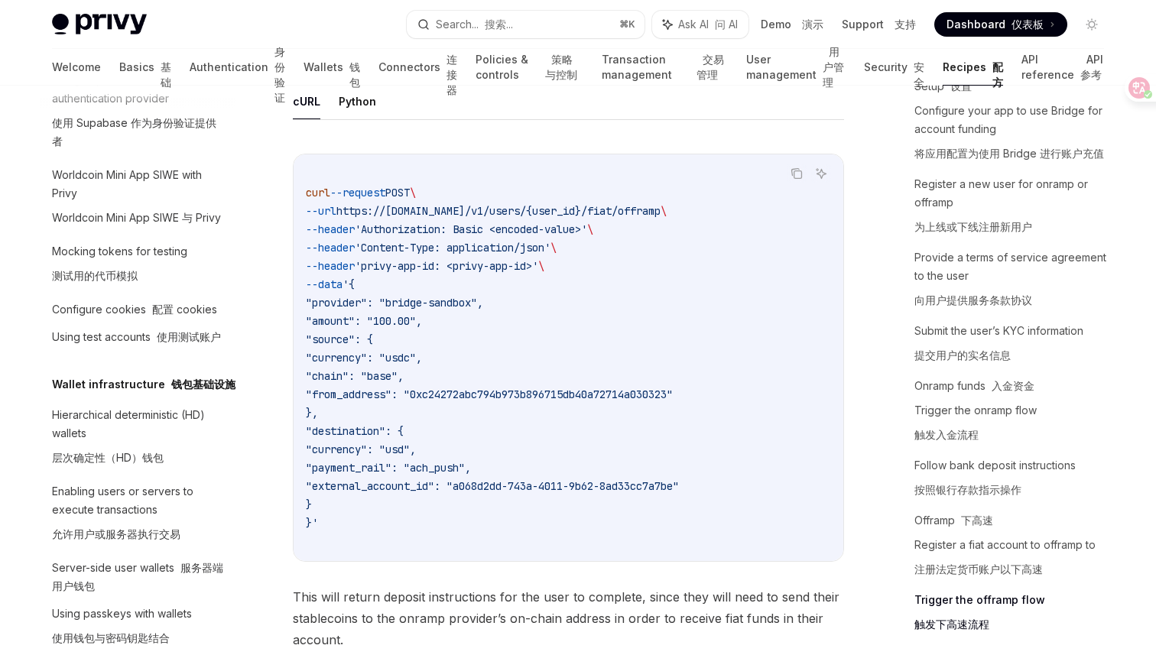
click at [428, 267] on span "'privy-app-id: <privy-app-id>'" at bounding box center [447, 266] width 184 height 14
click at [444, 292] on code "curl --request POST \ --url https://api.privy.io/v1/users/{user_id}/fiat/offram…" at bounding box center [568, 357] width 525 height 385
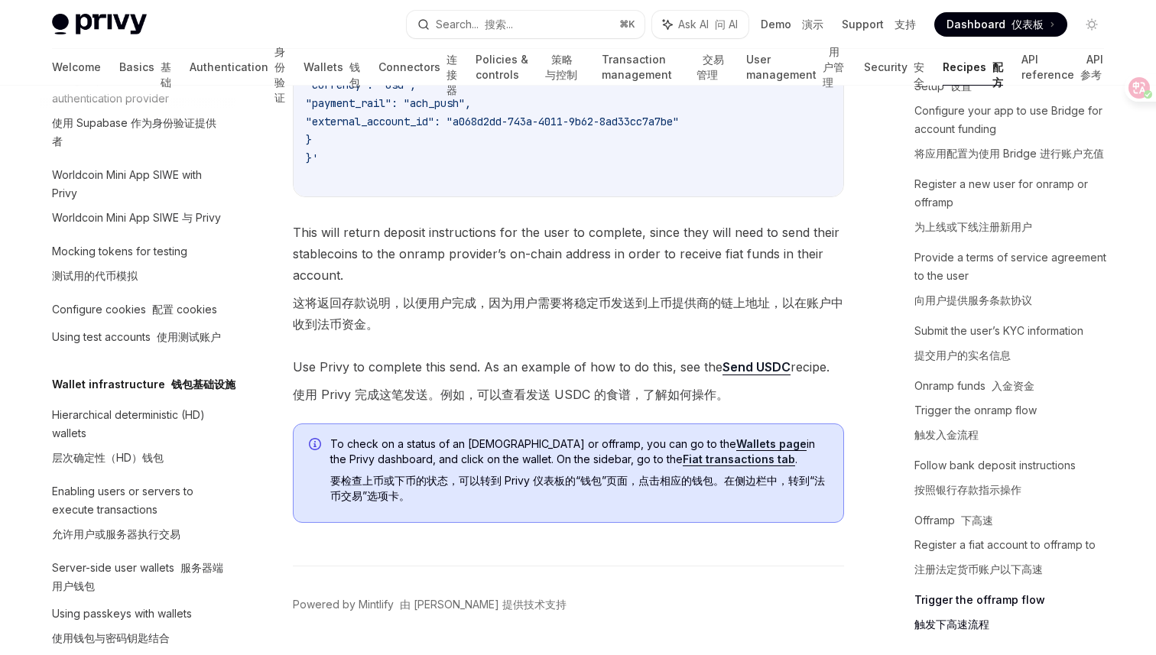
scroll to position [6569, 0]
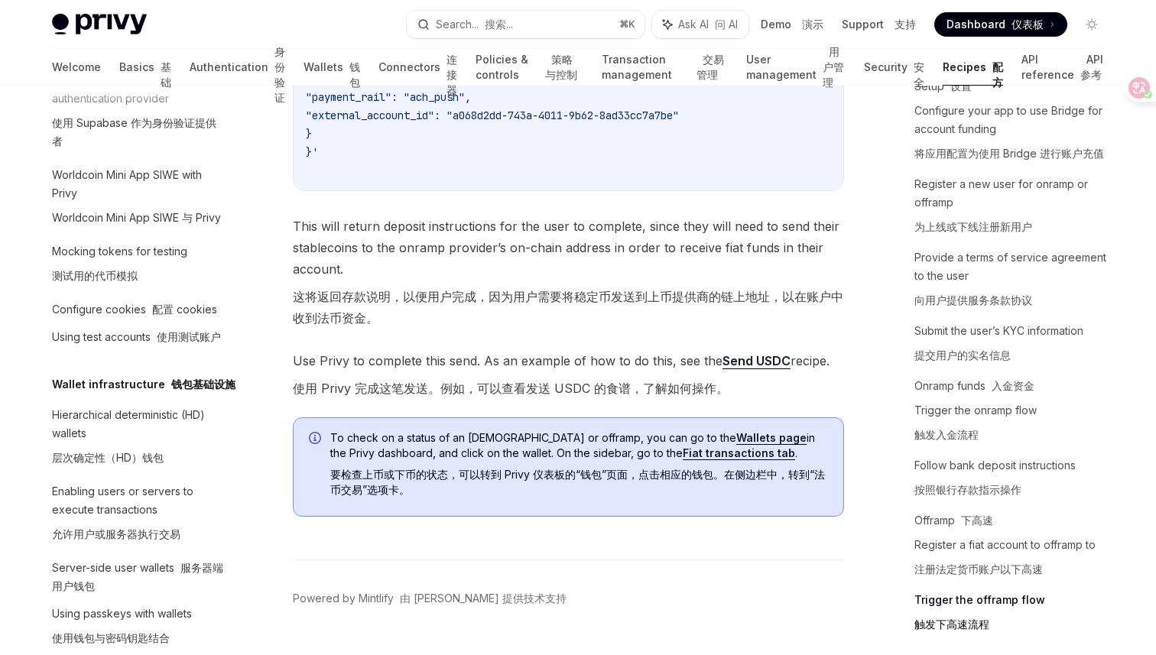
click at [699, 320] on font "这将返回存款说明，以便用户完成，因为用户需要将稳定币发送到上币提供商的链上地址，以在账户中收到法币资金。" at bounding box center [568, 307] width 551 height 43
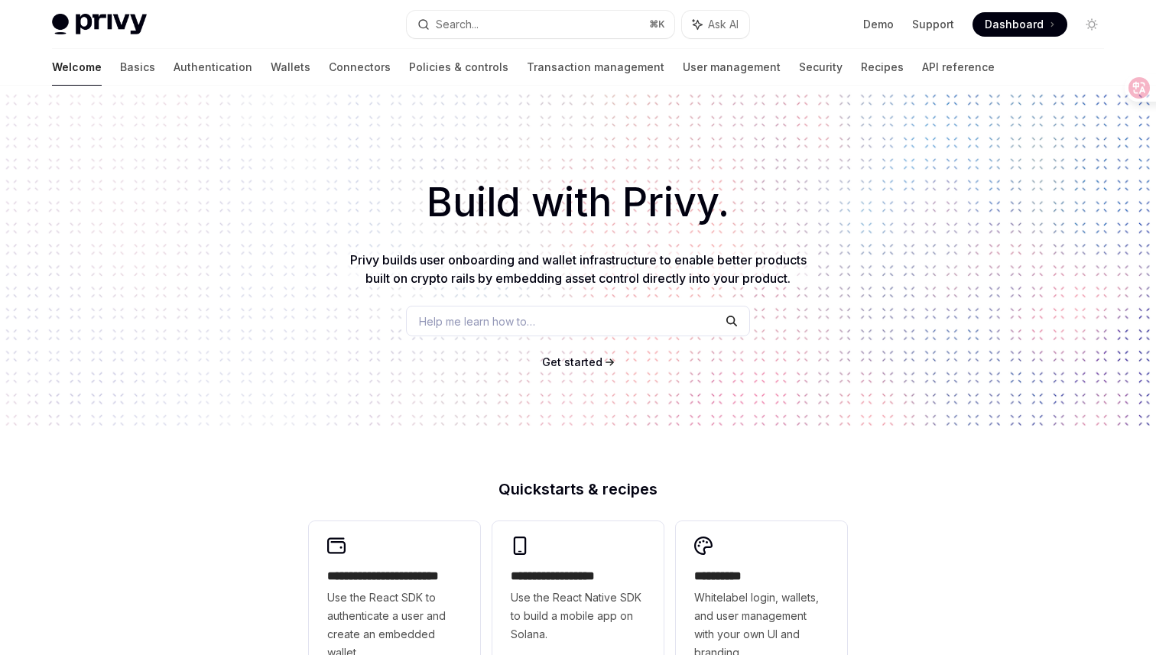
click at [554, 323] on div "Help me learn how to…" at bounding box center [578, 321] width 344 height 31
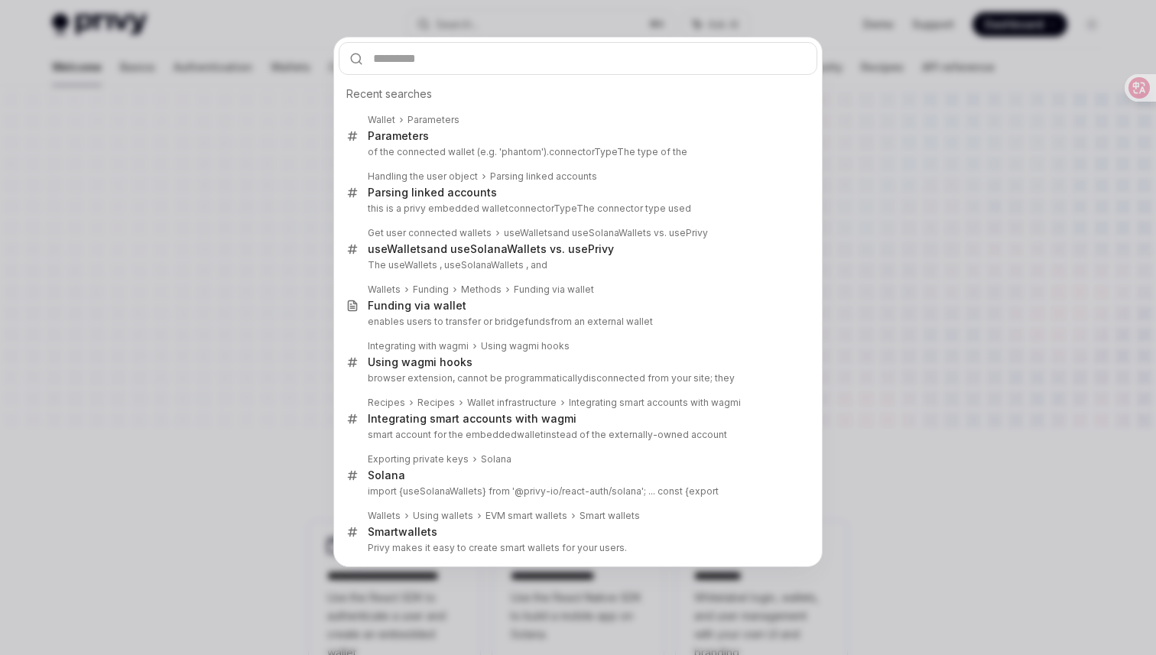
click at [219, 348] on div "Recent searches Wallet Parameters Parameters of the connected wallet (e.g. 'pha…" at bounding box center [578, 327] width 1156 height 655
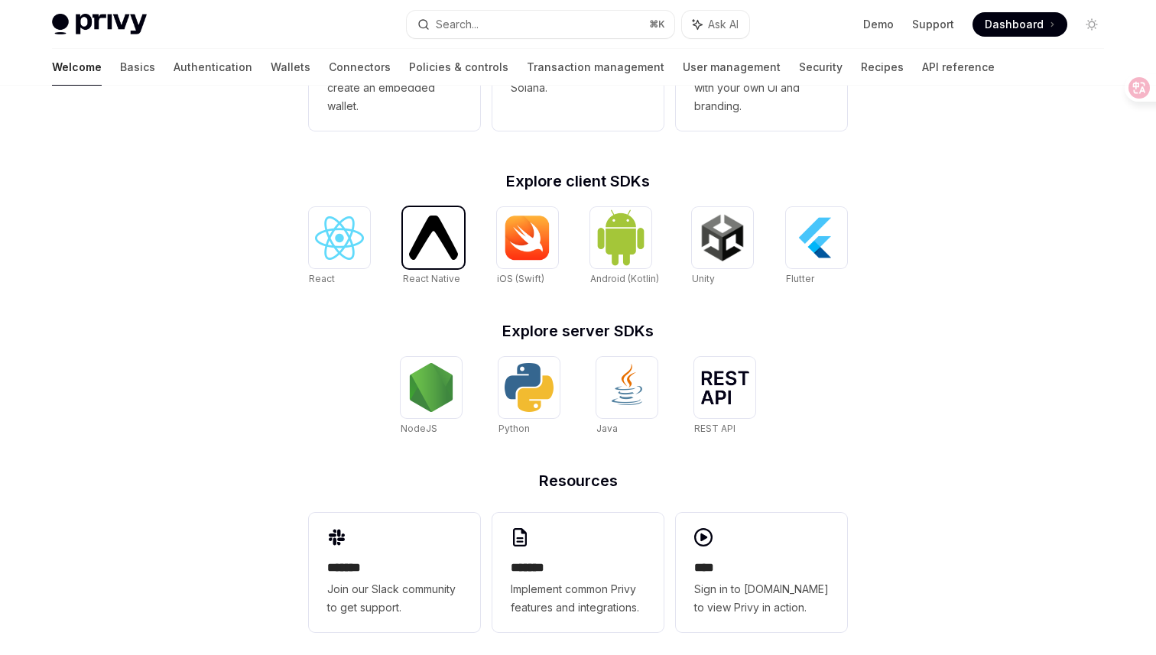
scroll to position [535, 0]
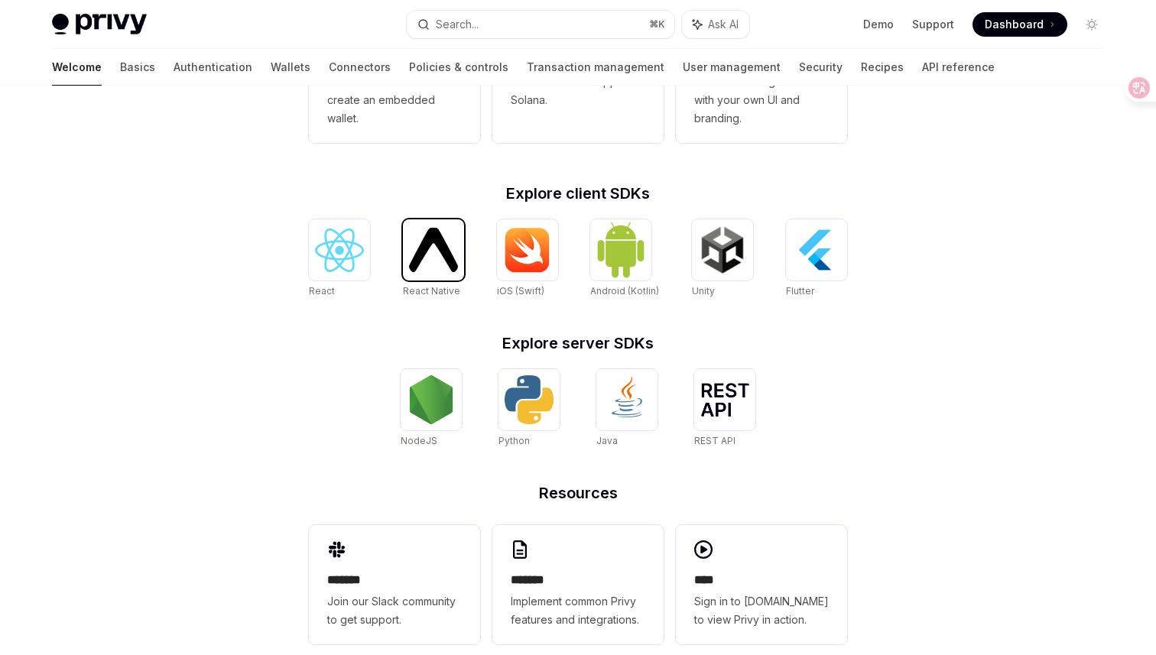
click at [445, 265] on img at bounding box center [433, 250] width 49 height 44
